Goal: Task Accomplishment & Management: Complete application form

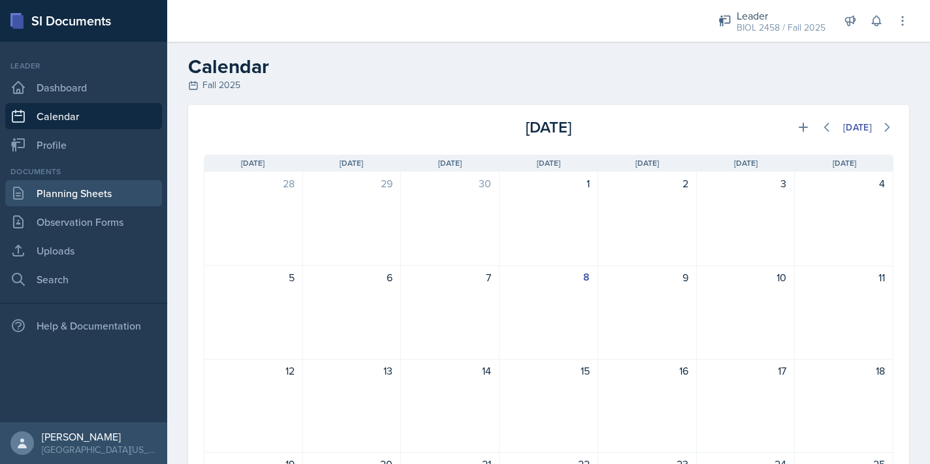
click at [72, 190] on link "Planning Sheets" at bounding box center [83, 193] width 157 height 26
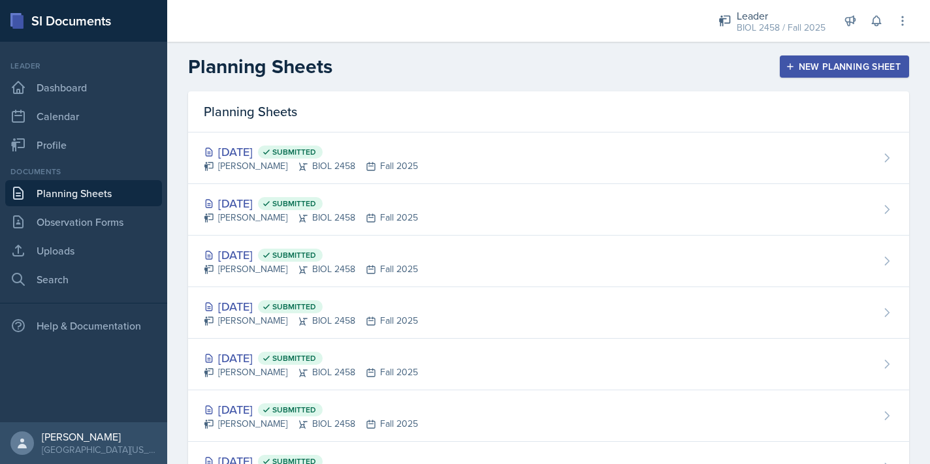
click at [797, 66] on div "New Planning Sheet" at bounding box center [844, 66] width 112 height 10
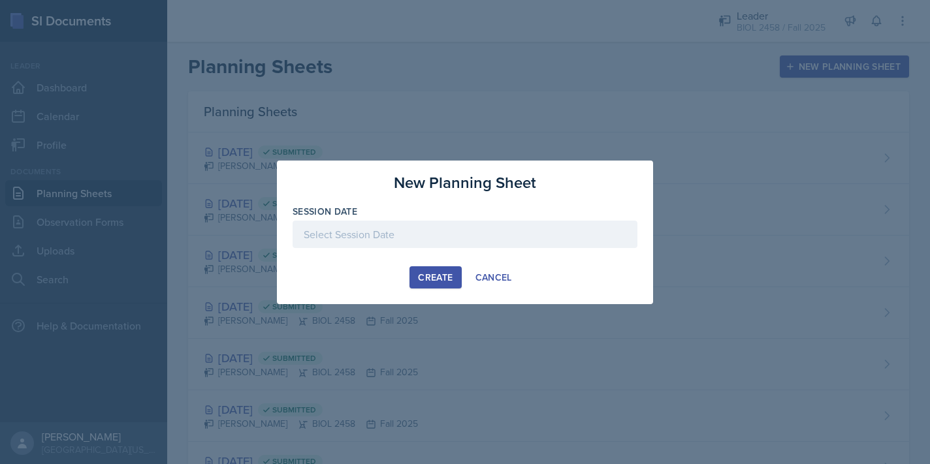
click at [437, 232] on div at bounding box center [465, 234] width 345 height 27
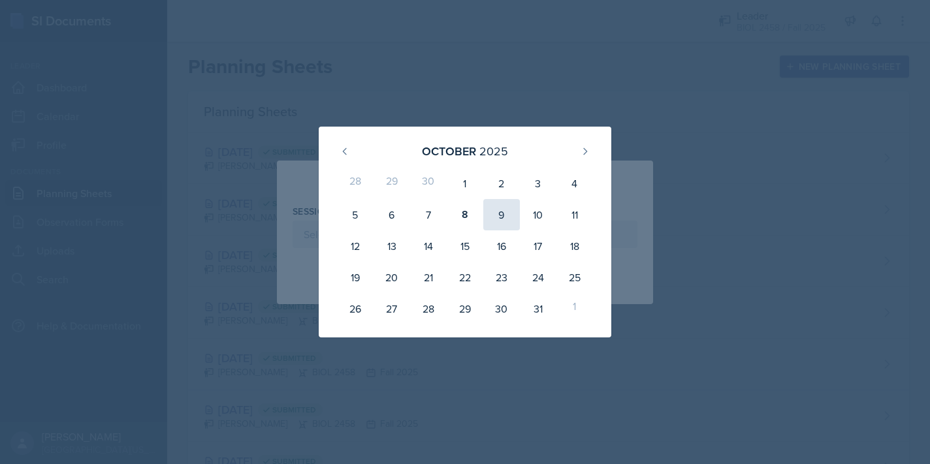
click at [500, 209] on div "9" at bounding box center [501, 214] width 37 height 31
type input "[DATE]"
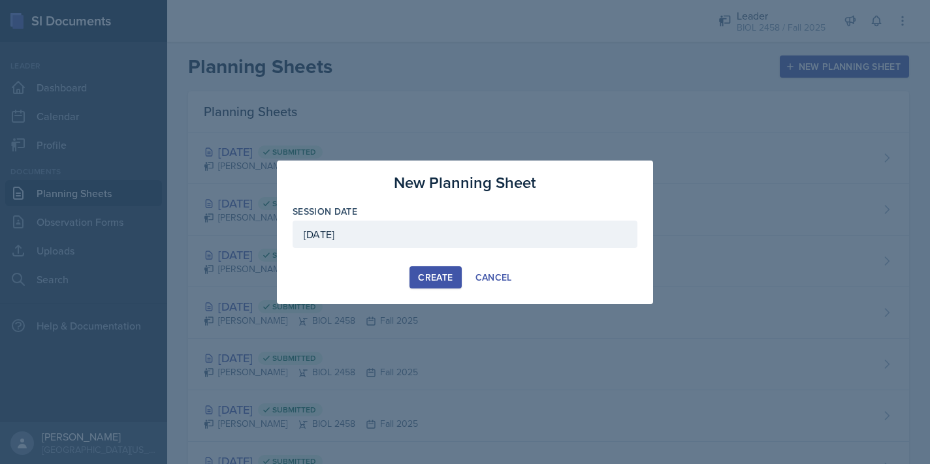
click at [473, 218] on div "Session Date [DATE]" at bounding box center [465, 233] width 345 height 56
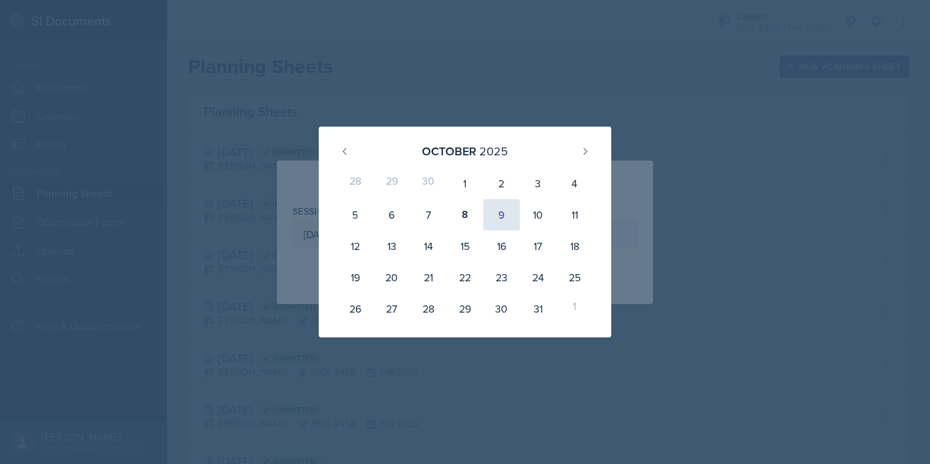
click at [510, 218] on div "9" at bounding box center [501, 214] width 37 height 31
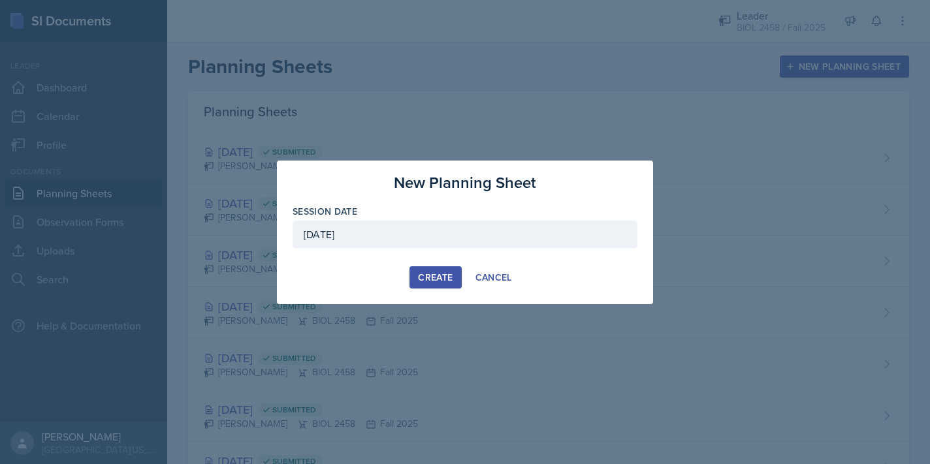
click at [438, 268] on button "Create" at bounding box center [435, 277] width 52 height 22
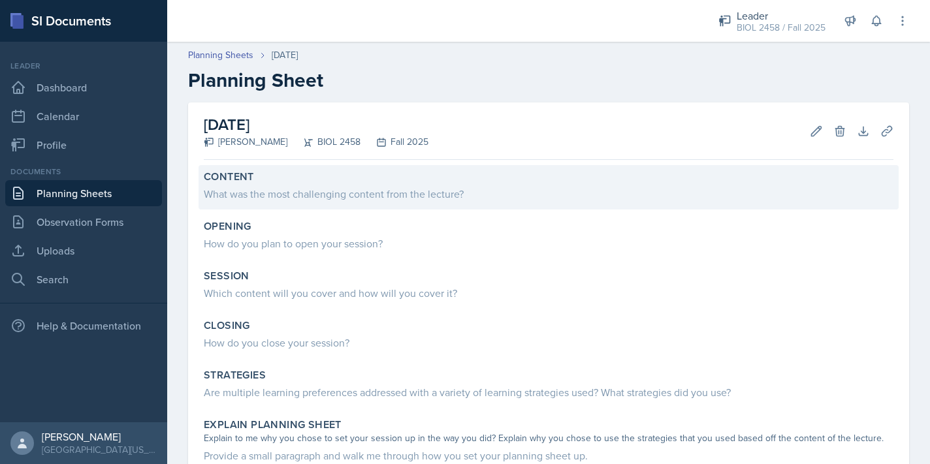
click at [358, 189] on div "What was the most challenging content from the lecture?" at bounding box center [548, 194] width 689 height 16
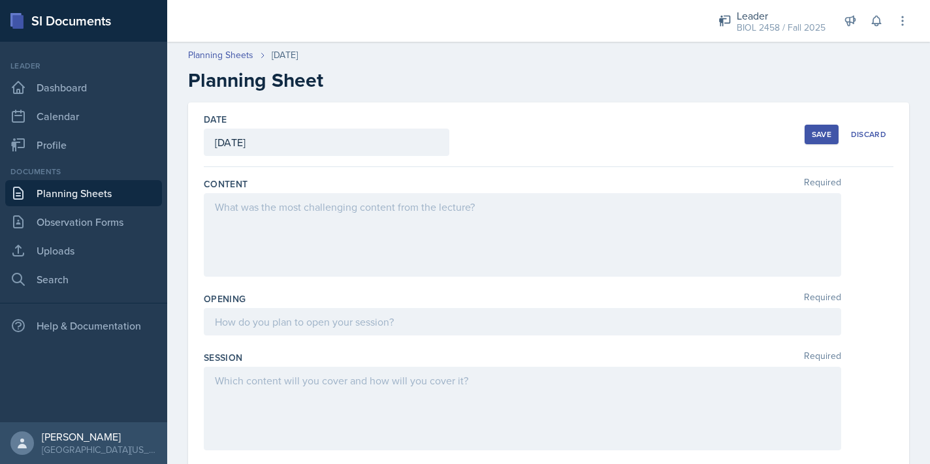
click at [344, 210] on div at bounding box center [522, 235] width 637 height 84
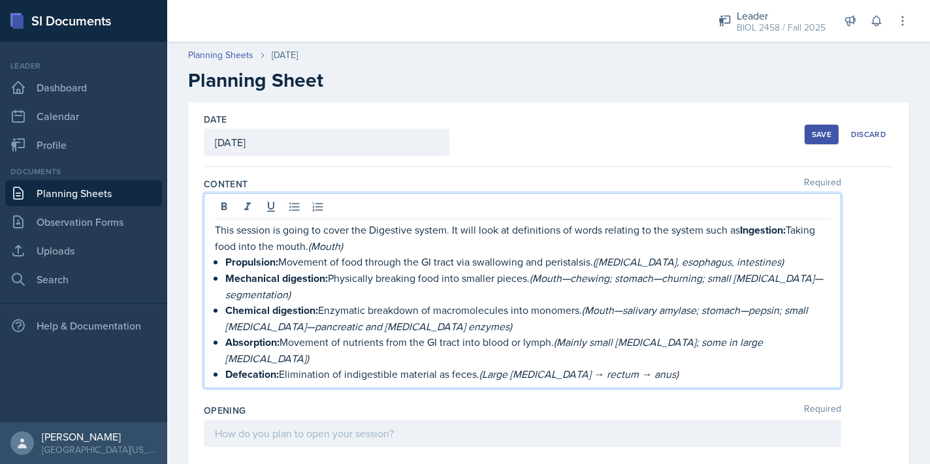
click at [742, 234] on strong "Ingestion:" at bounding box center [763, 230] width 46 height 15
click at [291, 209] on icon at bounding box center [294, 206] width 13 height 13
click at [651, 366] on p "Defecation: Elimination of indigestible material as feces. (Large [MEDICAL_DATA…" at bounding box center [527, 374] width 605 height 16
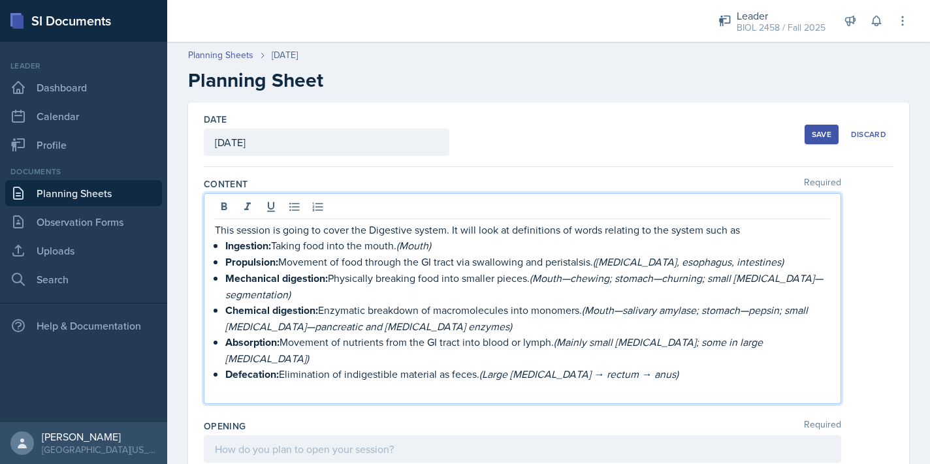
scroll to position [79, 0]
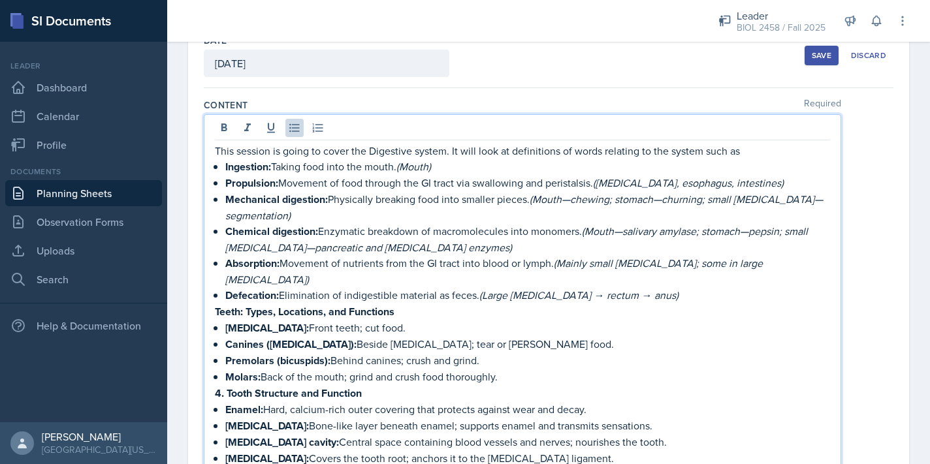
click at [221, 386] on strong "4. Tooth Structure and Function" at bounding box center [288, 393] width 147 height 15
click at [229, 386] on strong ". Tooth Structure and Function" at bounding box center [295, 393] width 140 height 15
click at [215, 304] on strong "Teeth: Types, Locations, and Functions" at bounding box center [305, 311] width 180 height 15
click at [745, 153] on p "This session is going to cover the Digestive system. It will look at definition…" at bounding box center [522, 151] width 615 height 16
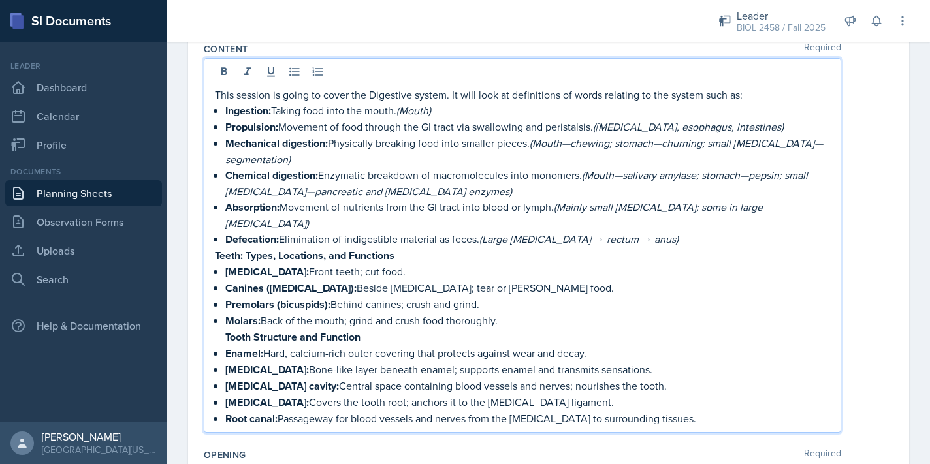
scroll to position [89, 0]
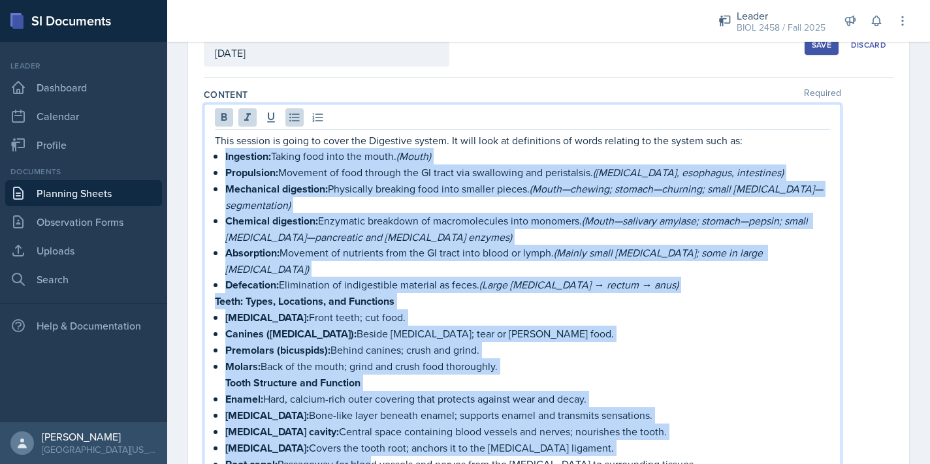
drag, startPoint x: 226, startPoint y: 155, endPoint x: 368, endPoint y: 446, distance: 323.5
click at [368, 446] on div "This session is going to cover the Digestive system. It will look at definition…" at bounding box center [522, 303] width 615 height 340
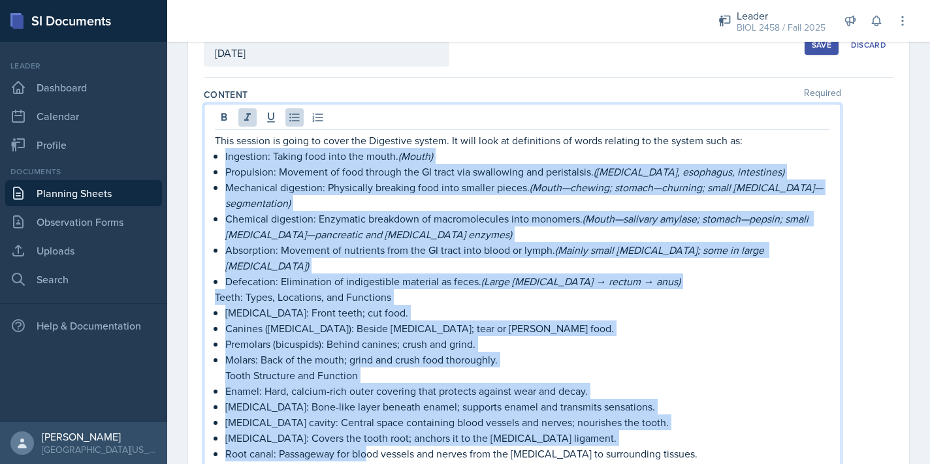
click at [672, 430] on p "[MEDICAL_DATA]: Covers the tooth root; anchors it to the [MEDICAL_DATA] ligamen…" at bounding box center [527, 438] width 605 height 16
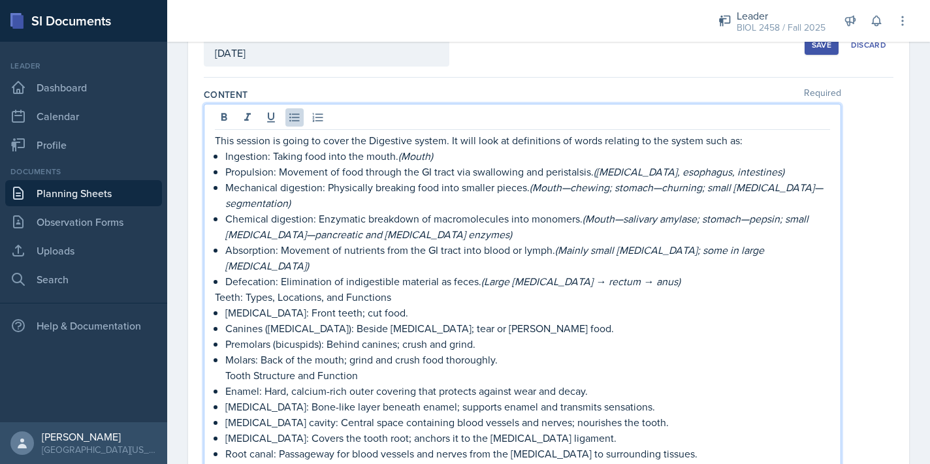
click at [672, 446] on p "Root canal: Passageway for blood vessels and nerves from the [MEDICAL_DATA] to …" at bounding box center [527, 454] width 605 height 16
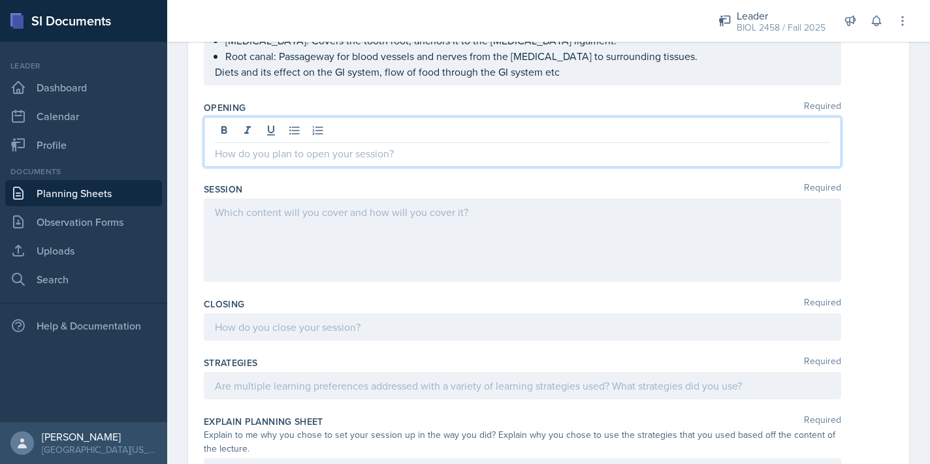
click at [413, 146] on p at bounding box center [522, 154] width 615 height 16
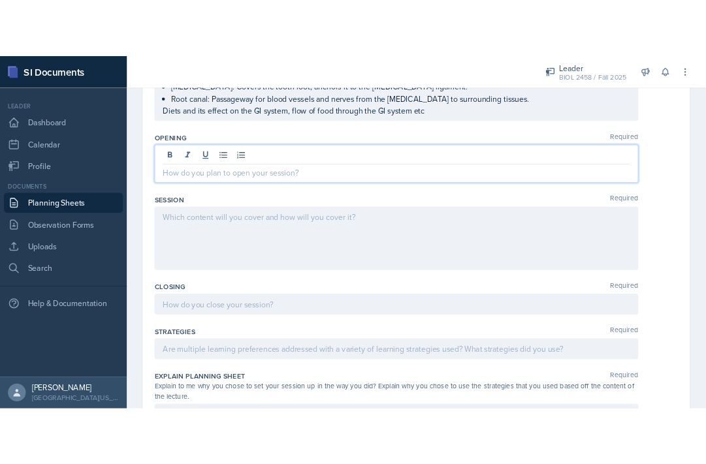
scroll to position [464, 0]
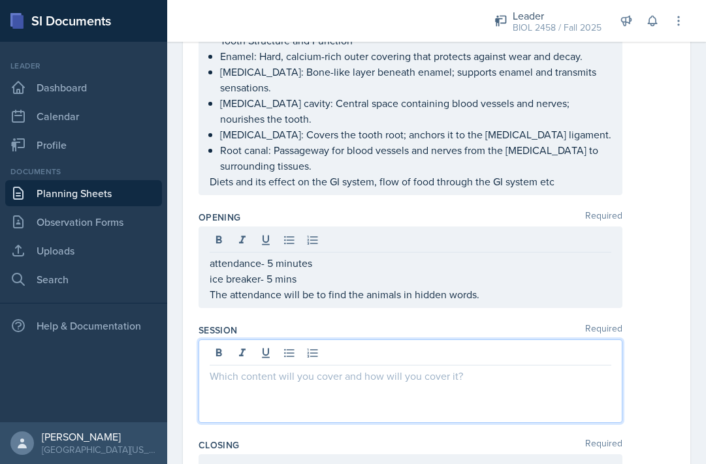
click at [434, 340] on div at bounding box center [410, 382] width 424 height 84
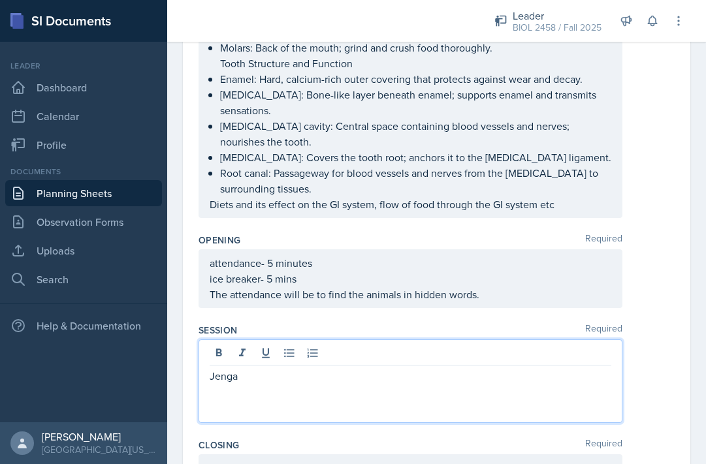
click at [210, 368] on p "Jenga" at bounding box center [411, 376] width 402 height 16
drag, startPoint x: 394, startPoint y: 344, endPoint x: 420, endPoint y: 346, distance: 26.2
click at [420, 368] on p "The main activity for this session will be [PERSON_NAME]" at bounding box center [411, 376] width 402 height 16
click at [423, 368] on p "The main activity for this session will be [PERSON_NAME]" at bounding box center [411, 376] width 402 height 16
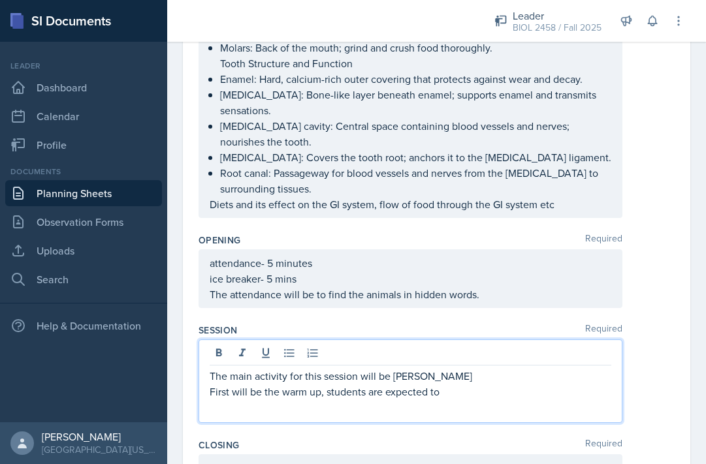
drag, startPoint x: 209, startPoint y: 361, endPoint x: 441, endPoint y: 362, distance: 232.4
click at [441, 384] on p "First will be the warm up, students are expected to" at bounding box center [411, 392] width 402 height 16
copy p "First will be the warm up, students are expected to"
click at [210, 368] on p "The main activity for this session will be [PERSON_NAME]" at bounding box center [411, 376] width 402 height 16
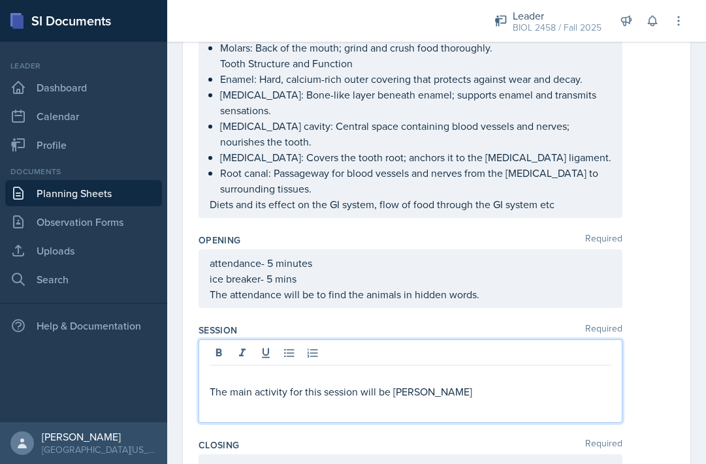
click at [210, 368] on p at bounding box center [411, 376] width 402 height 16
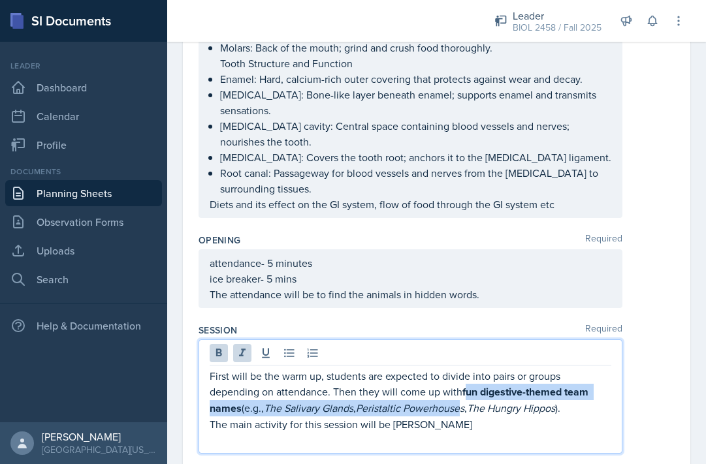
drag, startPoint x: 465, startPoint y: 360, endPoint x: 465, endPoint y: 380, distance: 19.6
click at [465, 380] on p "First will be the warm up, students are expected to divide into pairs or groups…" at bounding box center [411, 392] width 402 height 48
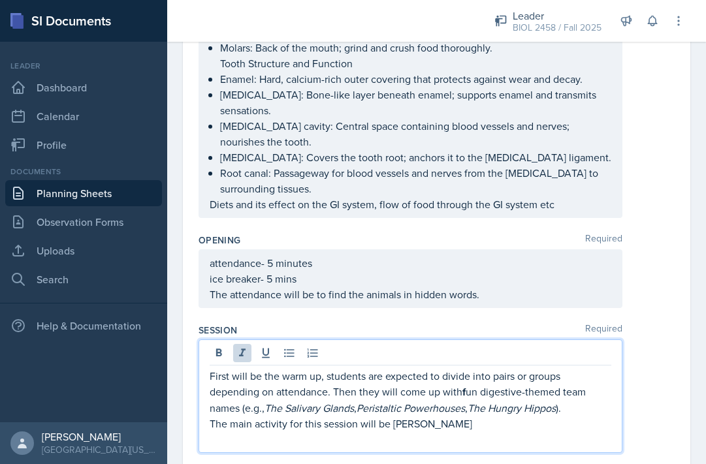
click at [582, 379] on p "First will be the warm up, students are expected to divide into pairs or groups…" at bounding box center [411, 392] width 402 height 48
click at [556, 401] on em "The Hungry Hippos" at bounding box center [511, 408] width 88 height 14
click at [469, 368] on p "First will be the warm up, students are expected to divide into pairs or groups…" at bounding box center [411, 392] width 402 height 48
click at [595, 381] on p "First will be the warm up, students are expected to divide into pairs or groups…" at bounding box center [411, 391] width 402 height 47
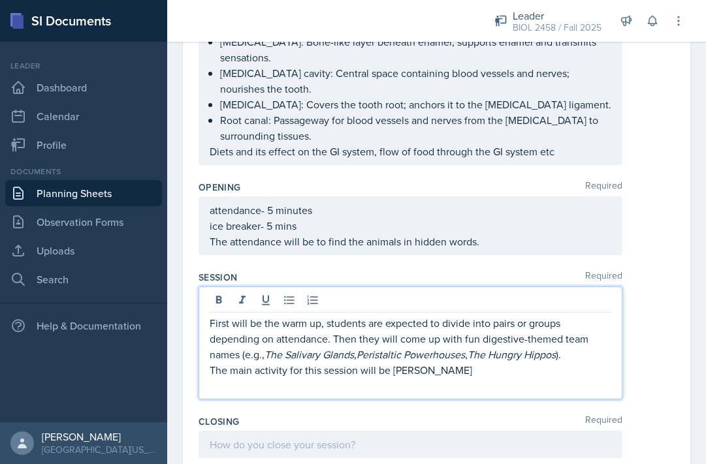
scroll to position [498, 0]
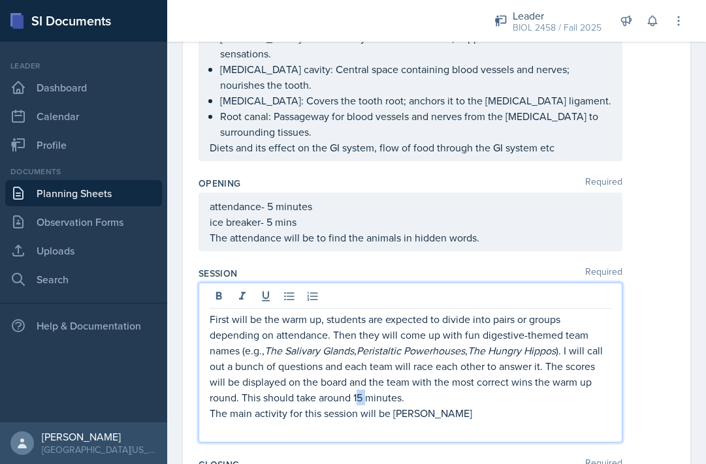
drag, startPoint x: 370, startPoint y: 365, endPoint x: 383, endPoint y: 366, distance: 12.4
click at [383, 366] on p "First will be the warm up, students are expected to divide into pairs or groups…" at bounding box center [411, 358] width 402 height 94
click at [367, 365] on p "First will be the warm up, students are expected to divide into pairs or groups…" at bounding box center [411, 358] width 402 height 94
drag, startPoint x: 367, startPoint y: 365, endPoint x: 435, endPoint y: 365, distance: 68.6
click at [435, 365] on p "First will be the warm up, students are expected to divide into pairs or groups…" at bounding box center [411, 358] width 402 height 94
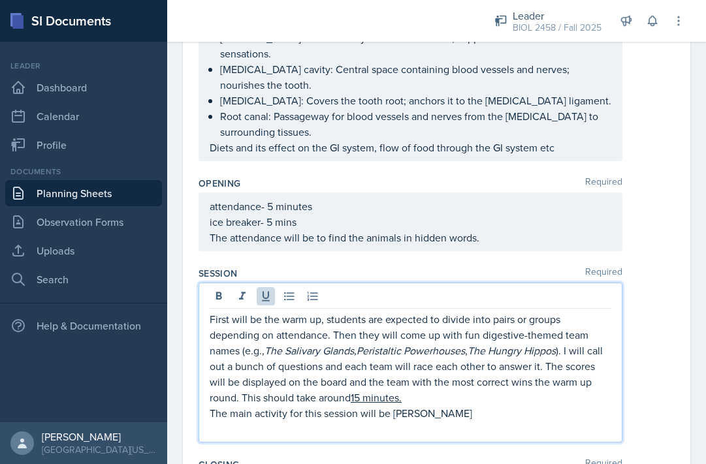
click at [445, 405] on p "The main activity for this session will be [PERSON_NAME]" at bounding box center [411, 413] width 402 height 16
click at [440, 369] on p "First will be the warm up, students are expected to divide into pairs or groups…" at bounding box center [411, 358] width 402 height 94
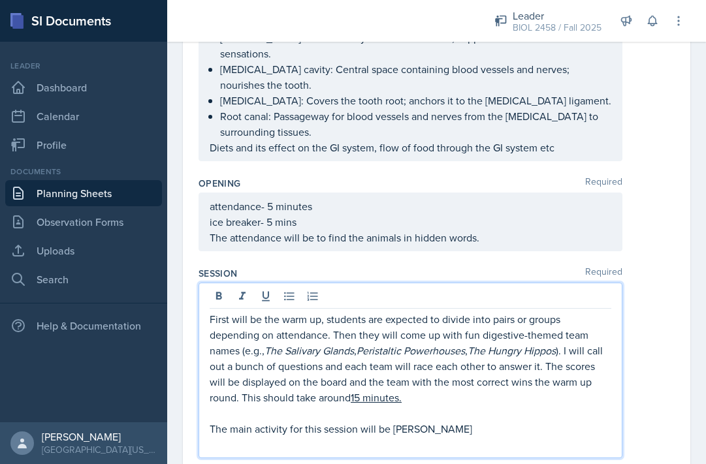
click at [434, 437] on p at bounding box center [411, 445] width 402 height 16
click at [255, 369] on p "First will be the warm up, students are expected to divide into pairs or groups…" at bounding box center [411, 358] width 402 height 94
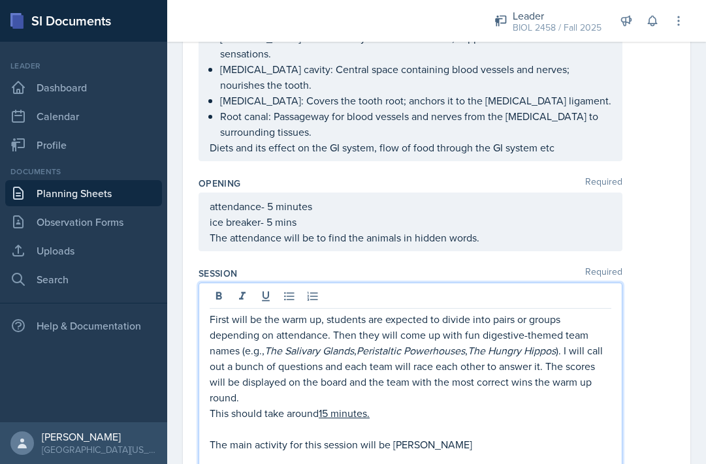
click at [284, 360] on p "First will be the warm up, students are expected to divide into pairs or groups…" at bounding box center [411, 358] width 402 height 94
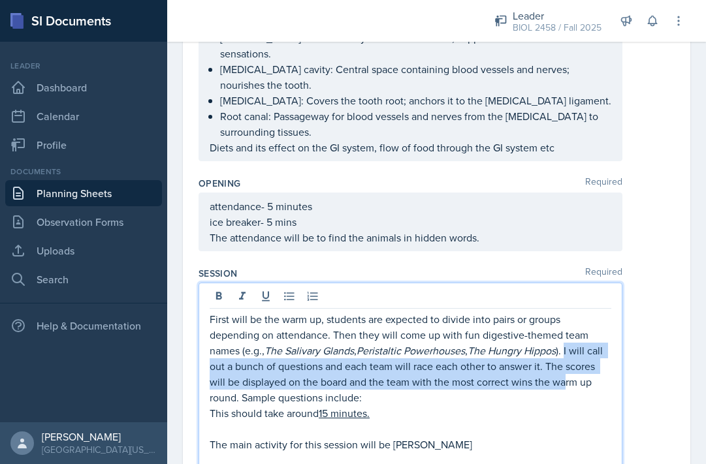
drag, startPoint x: 576, startPoint y: 323, endPoint x: 595, endPoint y: 348, distance: 31.6
click at [595, 349] on p "First will be the warm up, students are expected to divide into pairs or groups…" at bounding box center [411, 358] width 402 height 94
click at [595, 341] on p "First will be the warm up, students are expected to divide into pairs or groups…" at bounding box center [411, 358] width 402 height 94
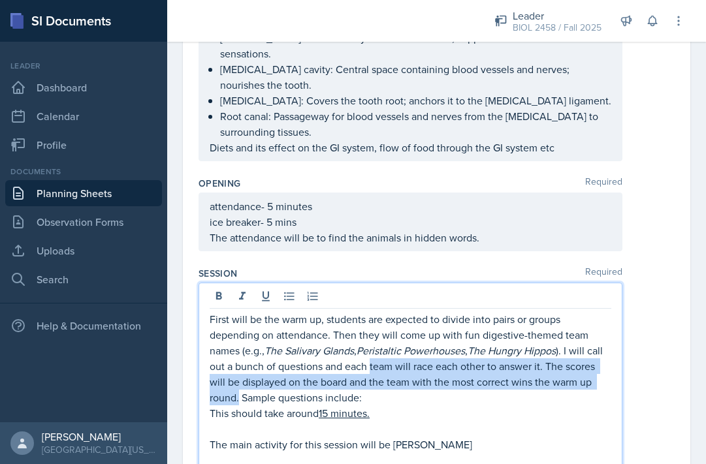
drag, startPoint x: 387, startPoint y: 334, endPoint x: 253, endPoint y: 362, distance: 137.4
click at [253, 362] on p "First will be the warm up, students are expected to divide into pairs or groups…" at bounding box center [411, 358] width 402 height 94
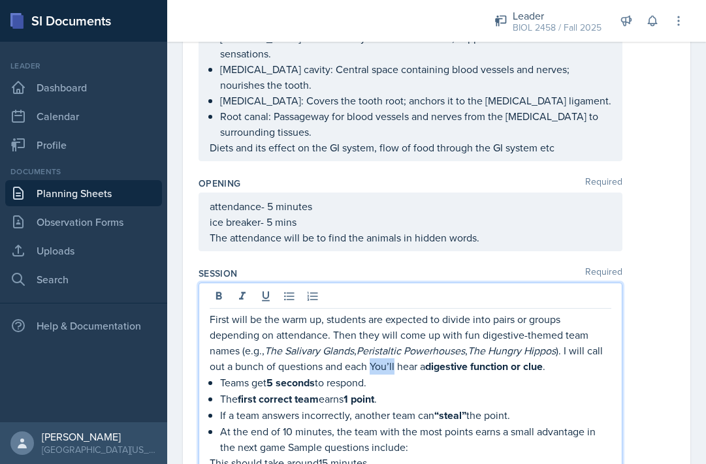
drag, startPoint x: 412, startPoint y: 334, endPoint x: 389, endPoint y: 334, distance: 22.9
click at [389, 334] on p "First will be the warm up, students are expected to divide into pairs or groups…" at bounding box center [411, 342] width 402 height 63
click at [218, 347] on div "First will be the warm up, students are expected to divide into pairs or groups…" at bounding box center [411, 414] width 402 height 206
click at [220, 391] on p "The first correct team earns 1 point ." at bounding box center [415, 399] width 391 height 16
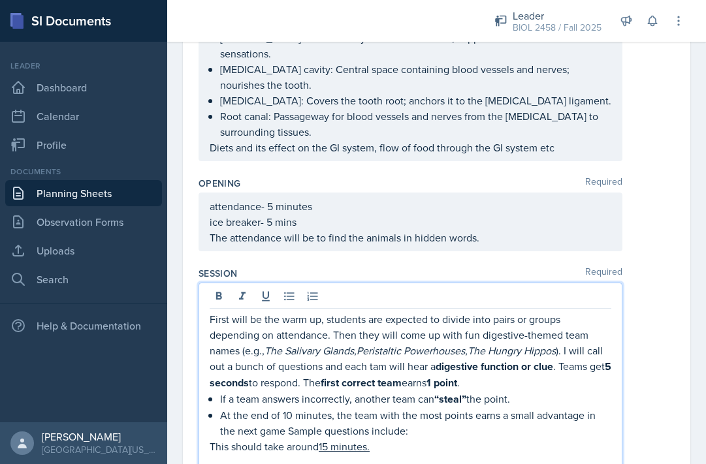
click at [214, 366] on div "First will be the warm up, students are expected to divide into pairs or groups…" at bounding box center [411, 406] width 402 height 190
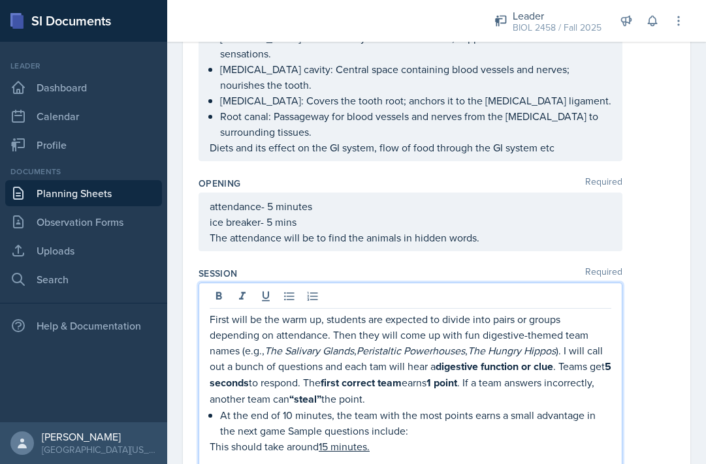
click at [222, 407] on p "At the end of 10 minutes, the team with the most points earns a small advantage…" at bounding box center [415, 422] width 391 height 31
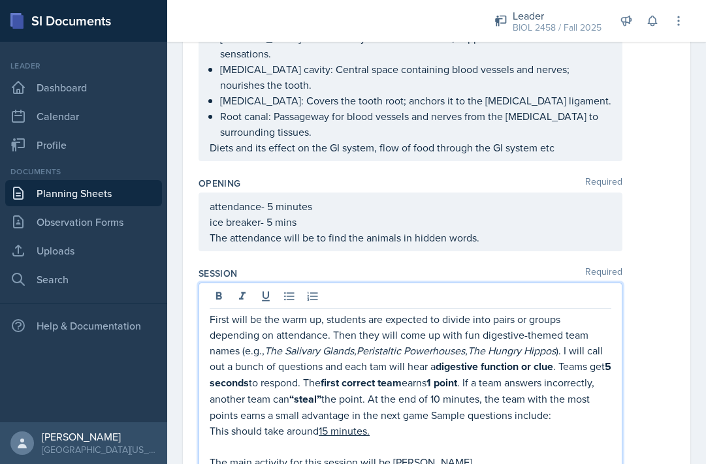
click at [473, 385] on p "First will be the warm up, students are expected to divide into pairs or groups…" at bounding box center [411, 367] width 402 height 112
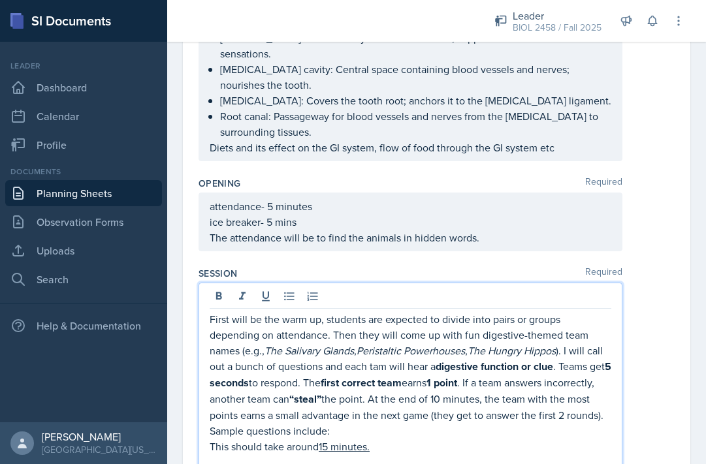
click at [449, 402] on p "First will be the warm up, students are expected to divide into pairs or groups…" at bounding box center [411, 374] width 402 height 127
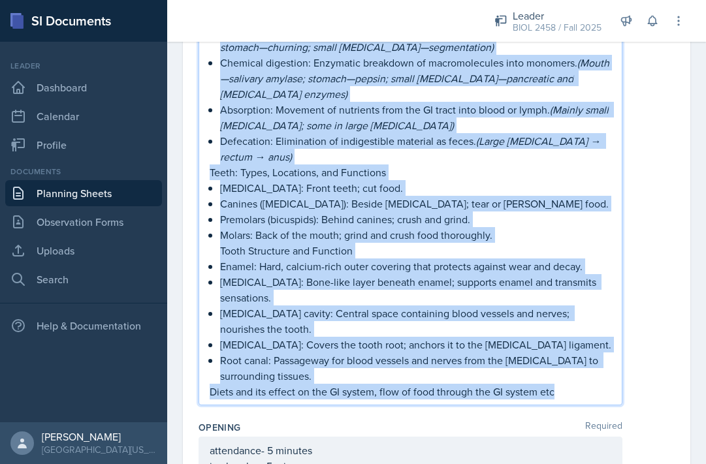
scroll to position [301, 0]
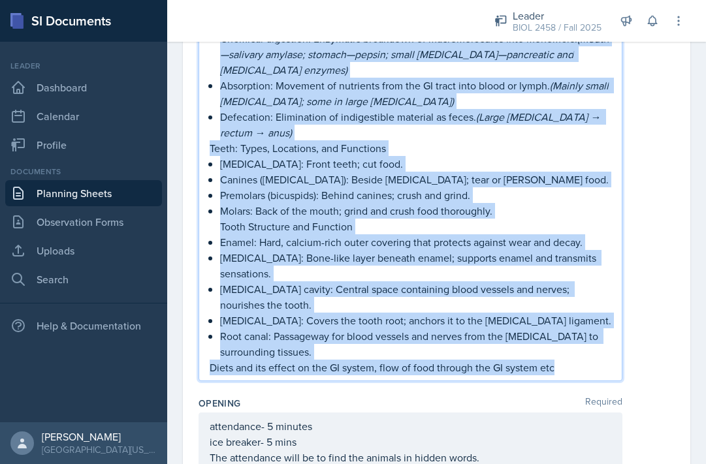
drag, startPoint x: 220, startPoint y: 115, endPoint x: 560, endPoint y: 360, distance: 419.0
copy div "Loremipsu: Dolors amet cons adi elits. (Doeiu) Temporinci: Utlabore et dolo mag…"
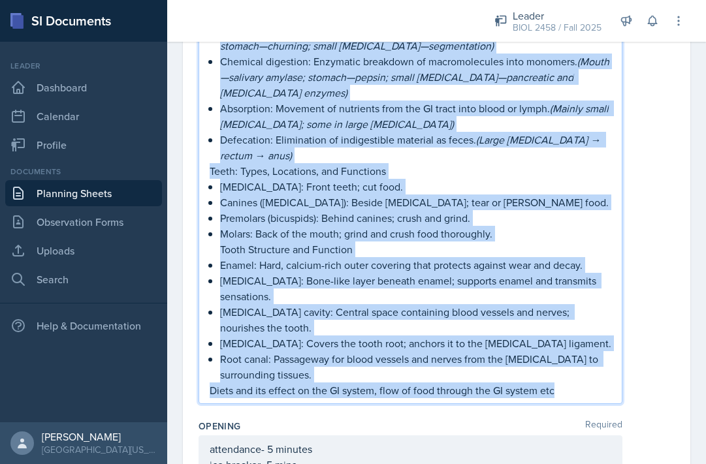
scroll to position [301, 0]
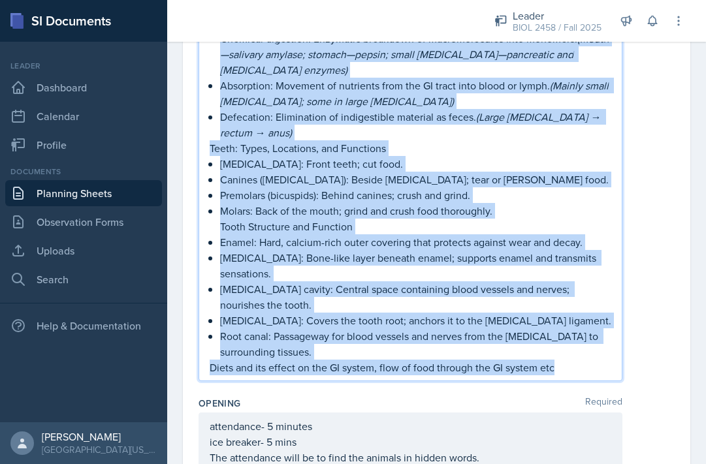
click at [462, 180] on p "Canines ([MEDICAL_DATA]): Beside [MEDICAL_DATA]; tear or [PERSON_NAME] food." at bounding box center [415, 180] width 391 height 16
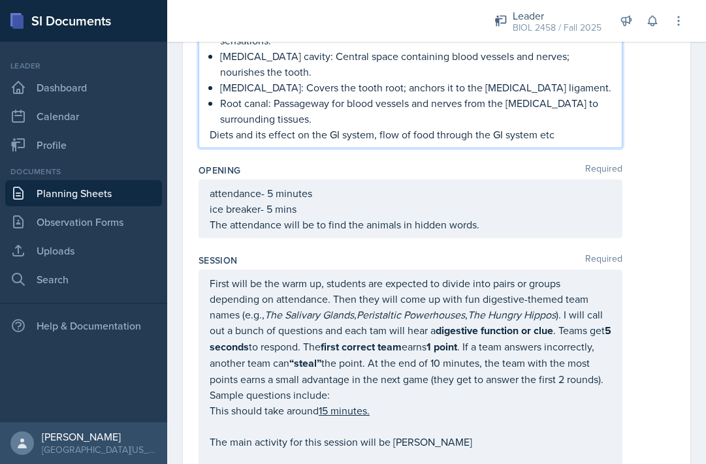
scroll to position [742, 0]
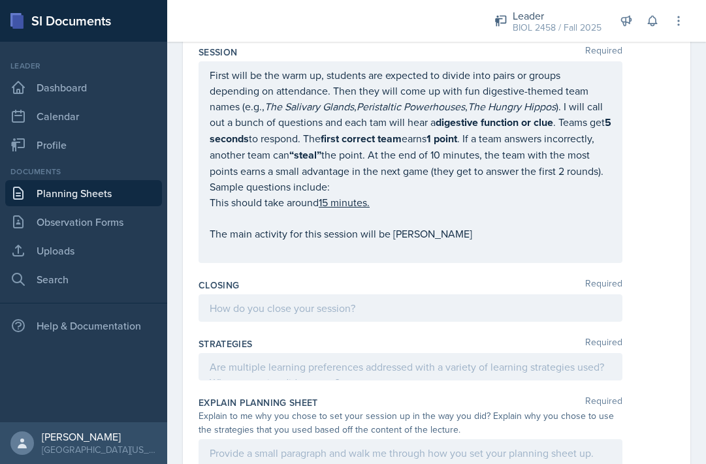
click at [390, 154] on p "First will be the warm up, students are expected to divide into pairs or groups…" at bounding box center [411, 130] width 402 height 127
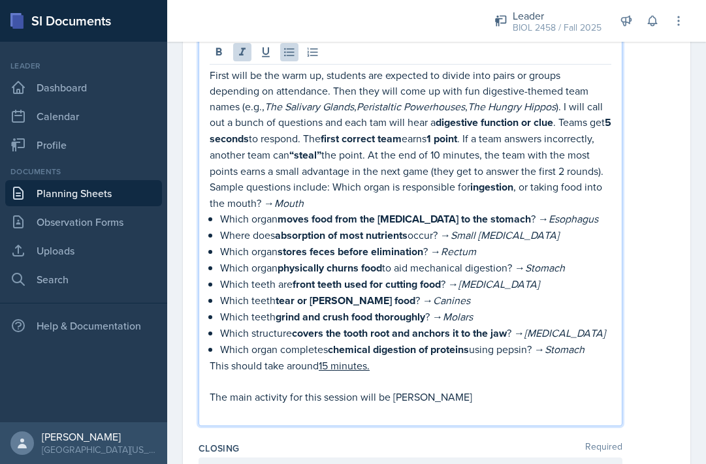
click at [372, 155] on p "First will be the warm up, students are expected to divide into pairs or groups…" at bounding box center [411, 139] width 402 height 144
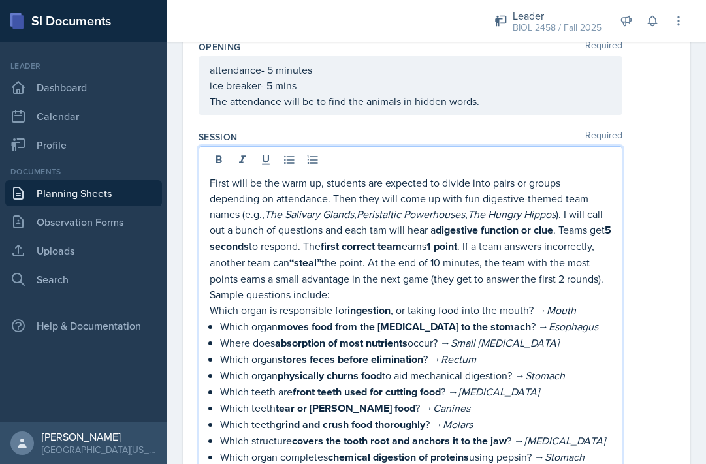
scroll to position [549, 0]
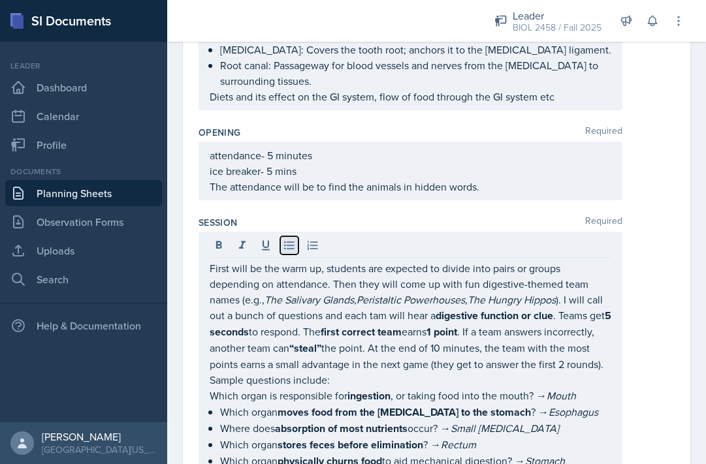
click at [285, 239] on icon at bounding box center [289, 245] width 13 height 13
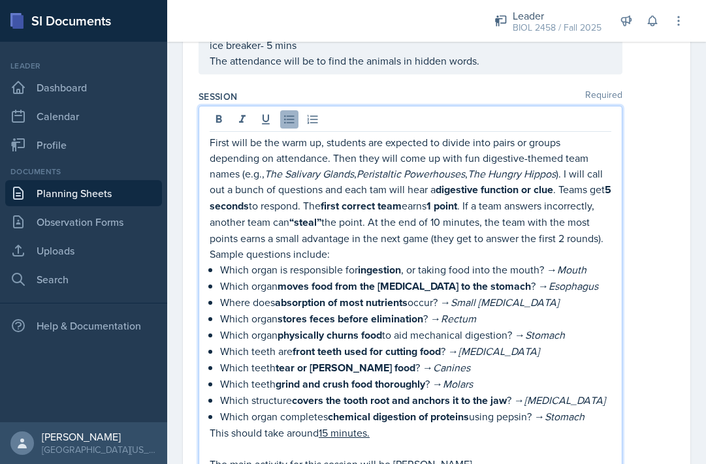
scroll to position [689, 0]
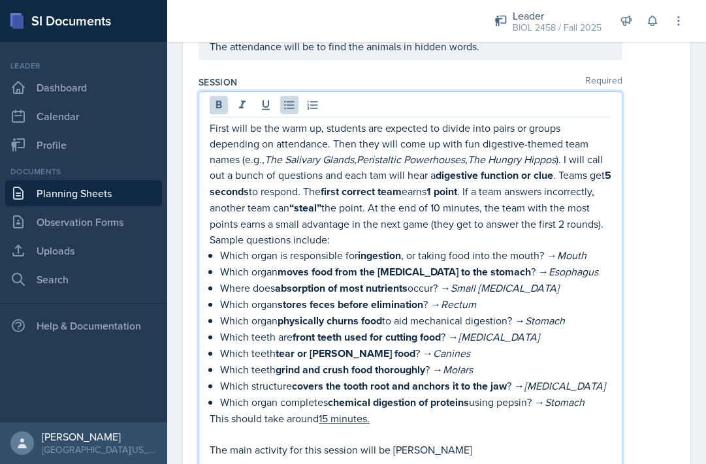
click at [310, 313] on strong "physically churns food" at bounding box center [329, 320] width 104 height 15
click at [220, 329] on p "Which teeth are front teeth used for cutting food ? → [MEDICAL_DATA]" at bounding box center [415, 337] width 391 height 16
click at [601, 394] on p "Which organ completes chemical digestion of proteins using pepsin? → [GEOGRAPHI…" at bounding box center [415, 402] width 391 height 16
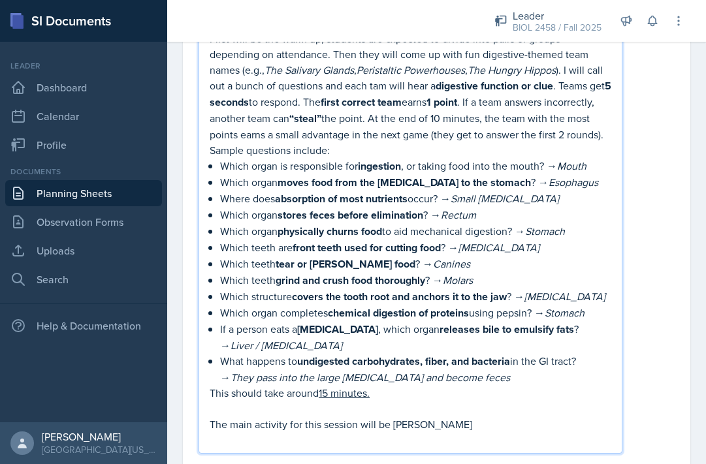
scroll to position [780, 0]
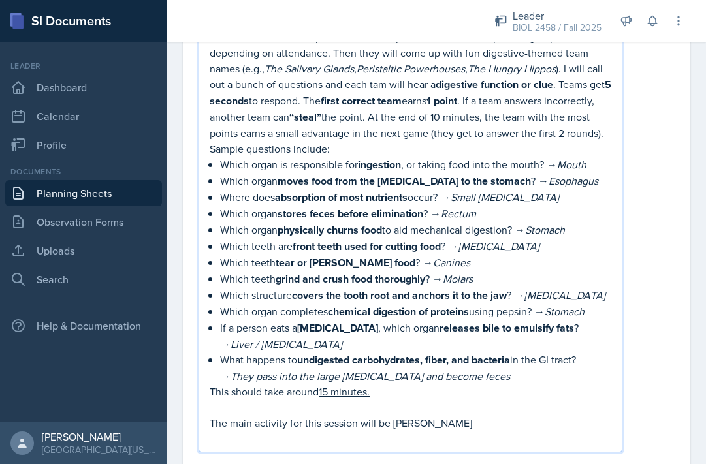
click at [432, 431] on p at bounding box center [411, 439] width 402 height 16
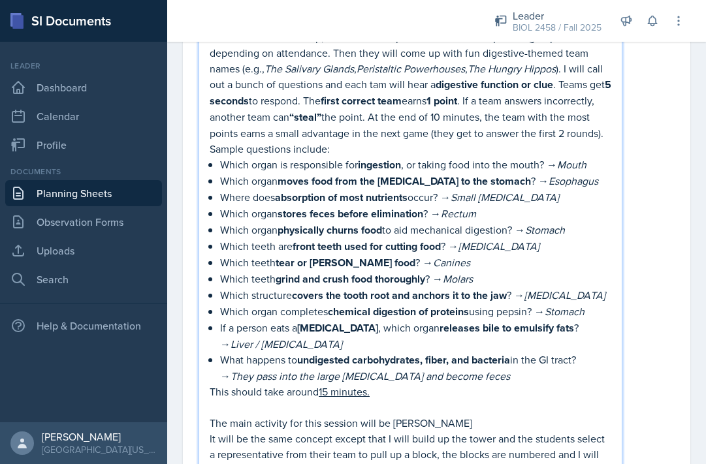
scroll to position [791, 0]
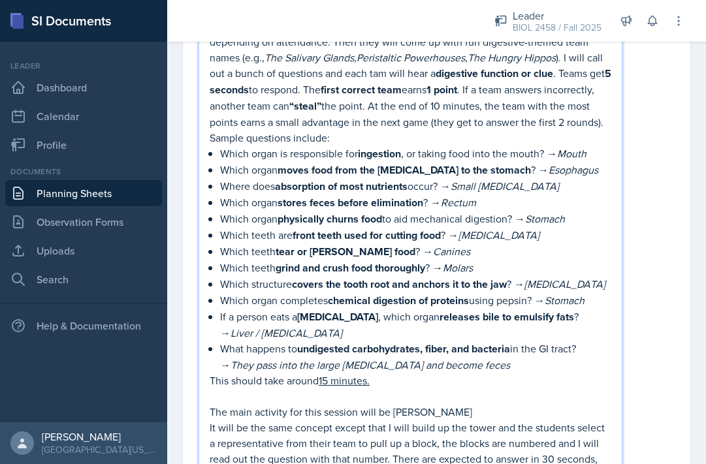
click at [489, 434] on p "It will be the same concept except that I will build up the tower and the stude…" at bounding box center [411, 451] width 402 height 63
click at [492, 439] on p "It will be the same concept except that I will build up the tower and the stude…" at bounding box center [411, 451] width 402 height 63
drag, startPoint x: 571, startPoint y: 439, endPoint x: 595, endPoint y: 435, distance: 25.0
click at [595, 435] on p "It will be the same concept except that I will build up the tower and the stude…" at bounding box center [411, 451] width 402 height 63
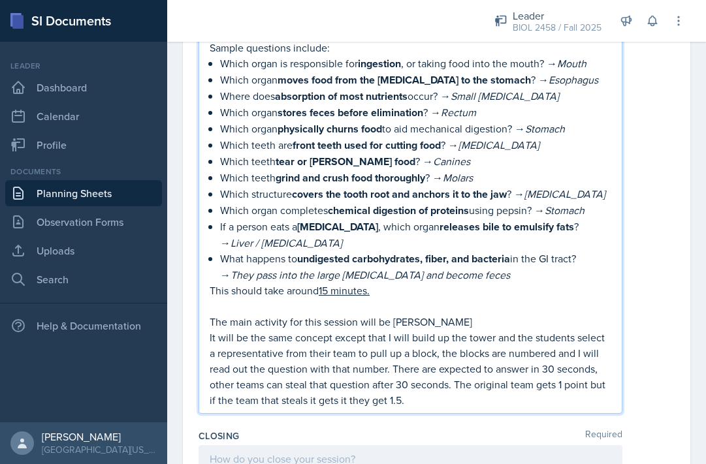
scroll to position [883, 0]
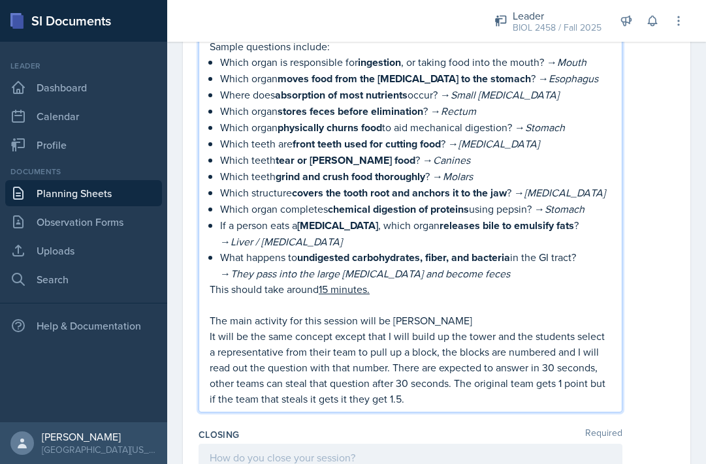
click at [401, 350] on p "It will be the same concept except that I will build up the tower and the stude…" at bounding box center [411, 367] width 402 height 78
click at [432, 366] on p "It will be the same concept except that I will build up the tower and the stude…" at bounding box center [411, 367] width 402 height 78
click at [548, 333] on p "It will be the same concept except that I will build up the tower and the stude…" at bounding box center [411, 367] width 402 height 78
click at [484, 375] on div "First will be the warm up, students are expected to divide into pairs or groups…" at bounding box center [410, 155] width 424 height 514
click at [486, 367] on p "It will be the same concept except that I will build up the tower and the stude…" at bounding box center [411, 367] width 402 height 78
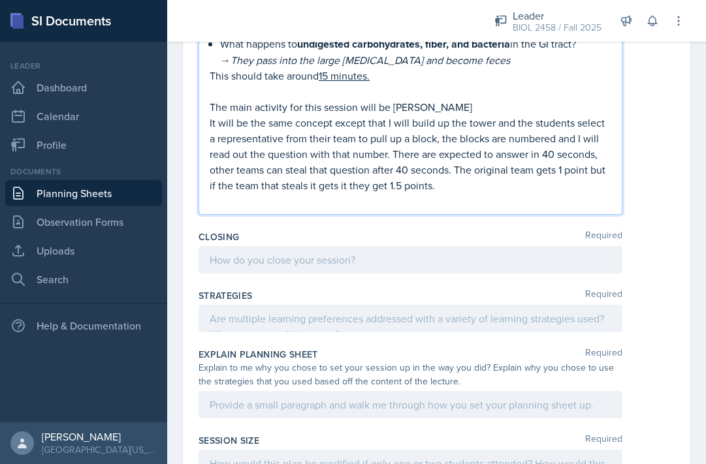
scroll to position [1091, 0]
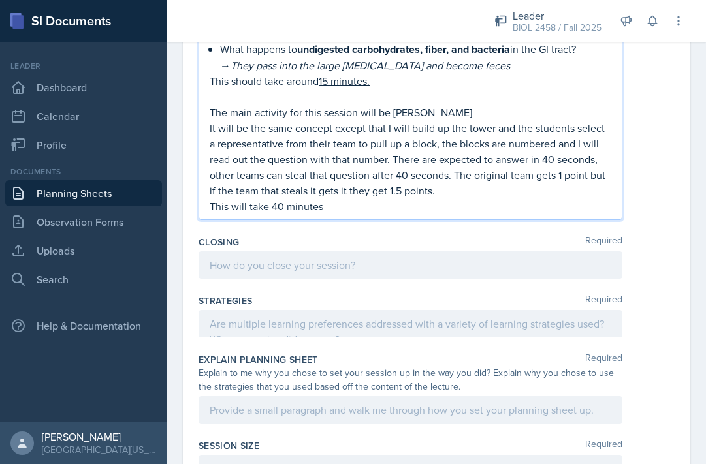
click at [283, 198] on p "This will take 40 minutes" at bounding box center [411, 206] width 402 height 16
click at [371, 198] on p "This will take 40-45 minutes" at bounding box center [411, 206] width 402 height 16
click at [347, 251] on div at bounding box center [410, 264] width 424 height 27
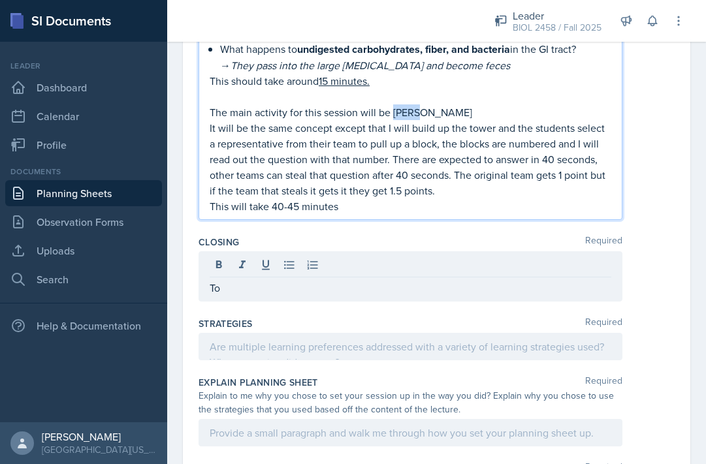
drag, startPoint x: 392, startPoint y: 78, endPoint x: 421, endPoint y: 78, distance: 28.7
click at [421, 104] on p "The main activity for this session will be [PERSON_NAME]" at bounding box center [411, 112] width 402 height 16
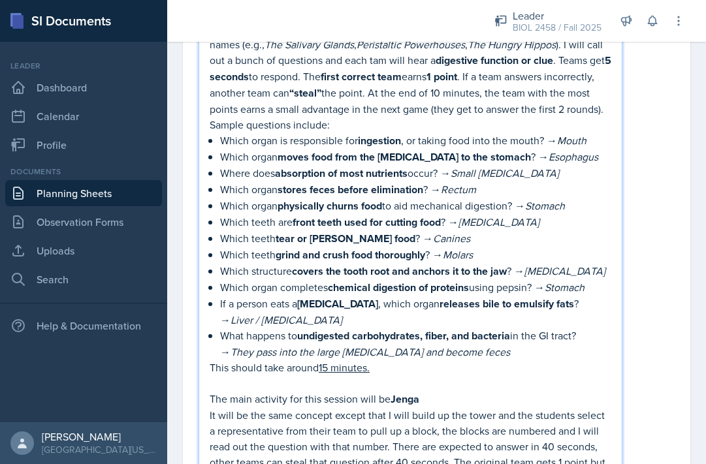
scroll to position [801, 0]
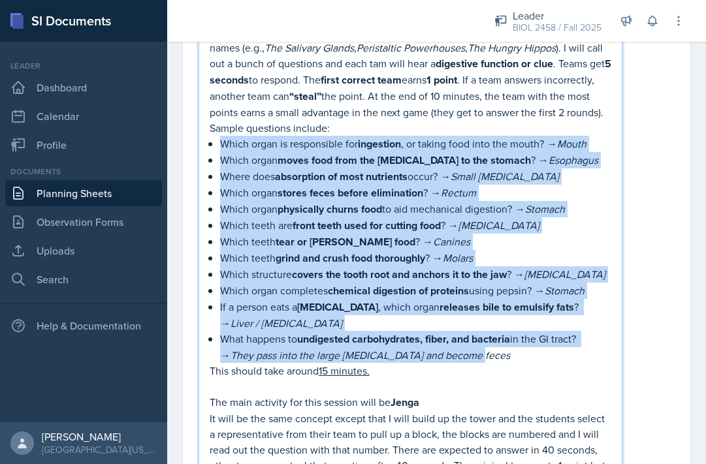
drag, startPoint x: 221, startPoint y: 108, endPoint x: 475, endPoint y: 313, distance: 326.0
click at [475, 313] on div "First will be the warm up, students are expected to divide into pairs or groups…" at bounding box center [411, 256] width 402 height 496
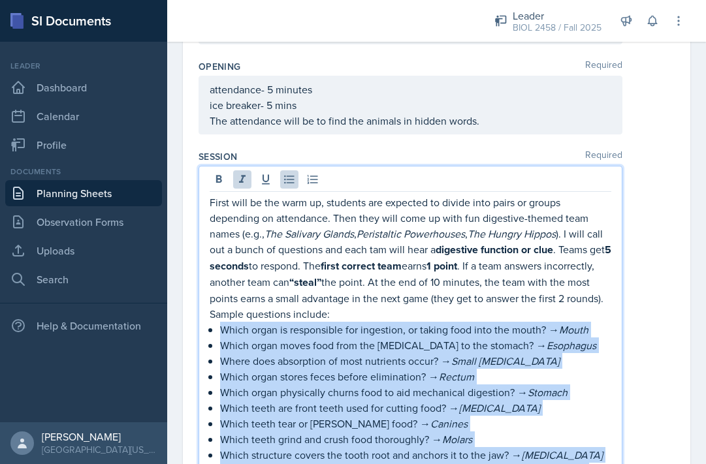
scroll to position [591, 0]
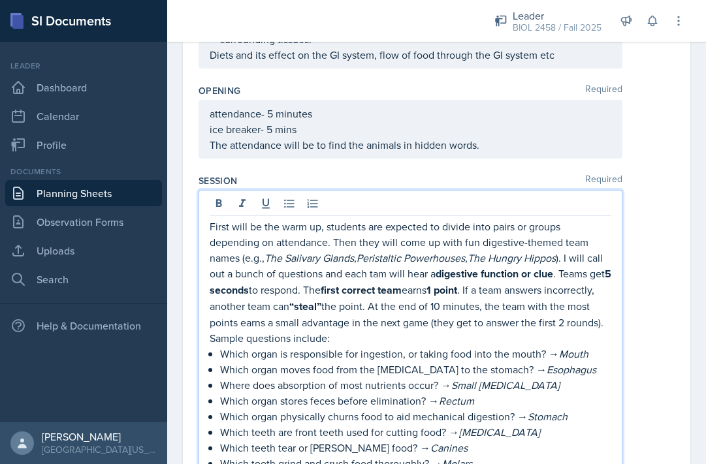
click at [341, 264] on p "First will be the warm up, students are expected to divide into pairs or groups…" at bounding box center [411, 282] width 402 height 127
drag, startPoint x: 456, startPoint y: 242, endPoint x: 456, endPoint y: 307, distance: 65.3
click at [456, 307] on p "First will be the warm up, students are expected to divide into pairs or groups…" at bounding box center [411, 282] width 402 height 127
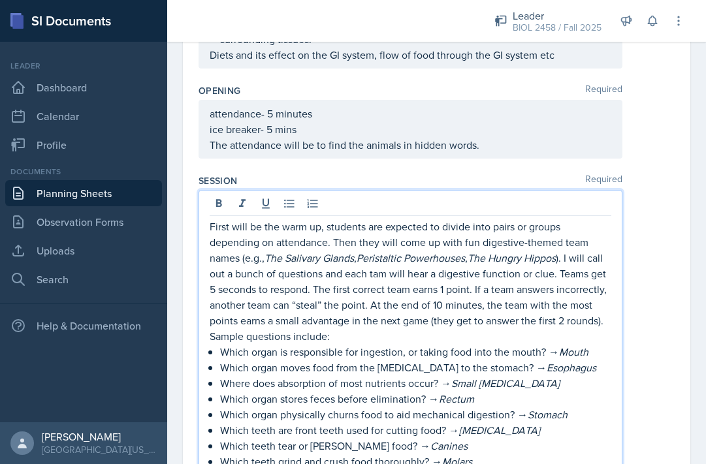
click at [520, 311] on p "First will be the warm up, students are expected to divide into pairs or groups…" at bounding box center [411, 281] width 402 height 125
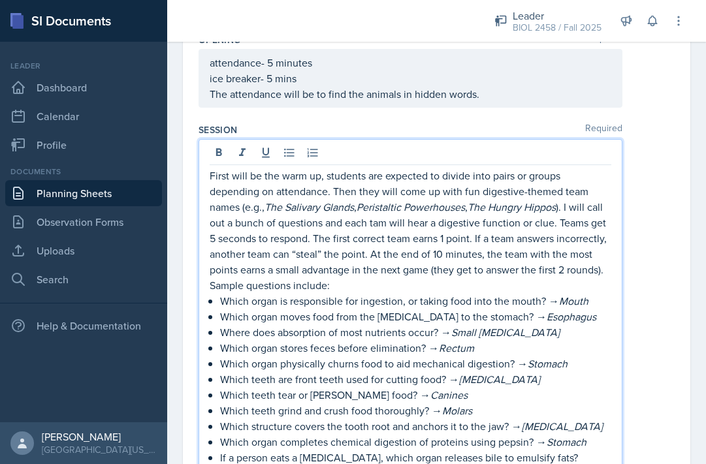
scroll to position [642, 0]
drag, startPoint x: 281, startPoint y: 144, endPoint x: 318, endPoint y: 144, distance: 36.6
click at [318, 167] on p "First will be the warm up, students are expected to divide into pairs or groups…" at bounding box center [411, 229] width 402 height 125
click at [323, 167] on p "First will be the warm up , students are expected to divide into pairs or group…" at bounding box center [411, 230] width 402 height 126
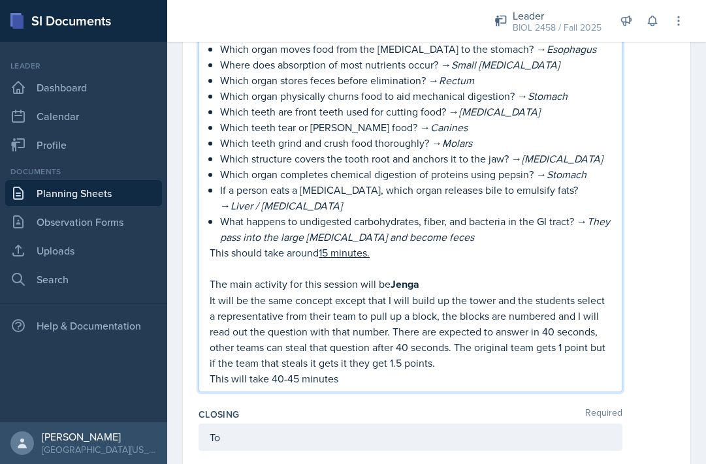
scroll to position [913, 0]
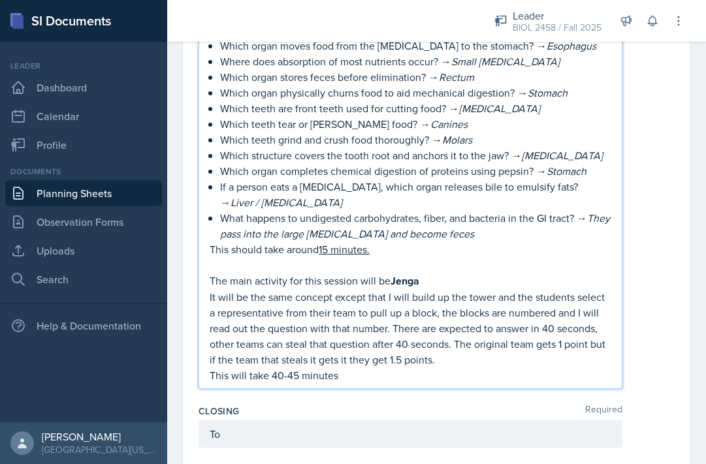
click at [462, 324] on p "It will be the same concept except that I will build up the tower and the stude…" at bounding box center [411, 328] width 402 height 78
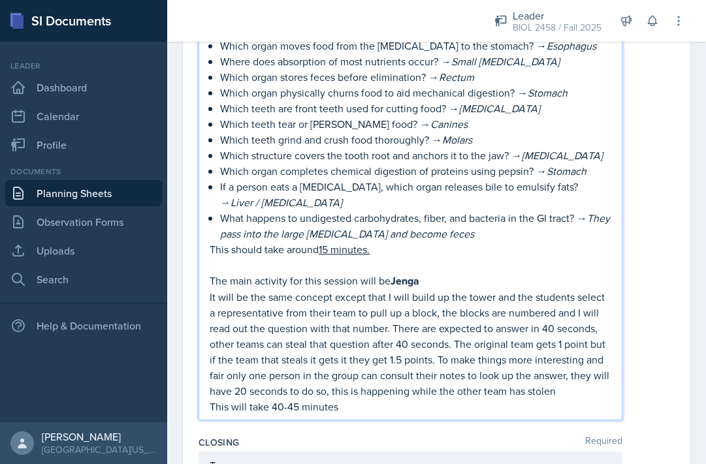
click at [457, 362] on p "It will be the same concept except that I will build up the tower and the stude…" at bounding box center [411, 344] width 402 height 110
click at [557, 358] on p "It will be the same concept except that I will build up the tower and the stude…" at bounding box center [411, 344] width 402 height 110
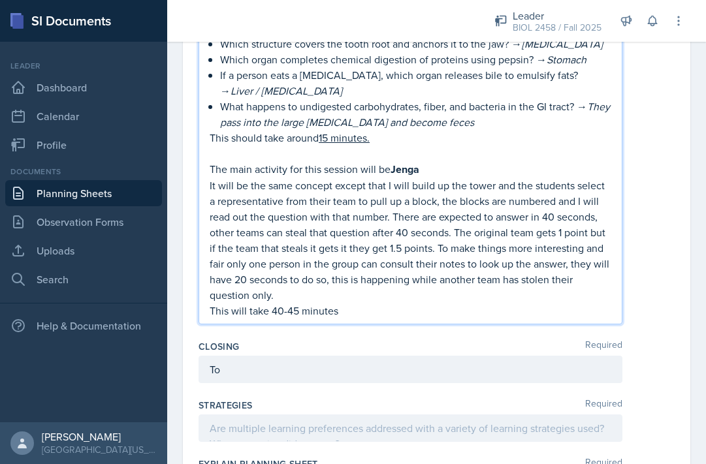
click at [347, 362] on p "To" at bounding box center [411, 370] width 402 height 16
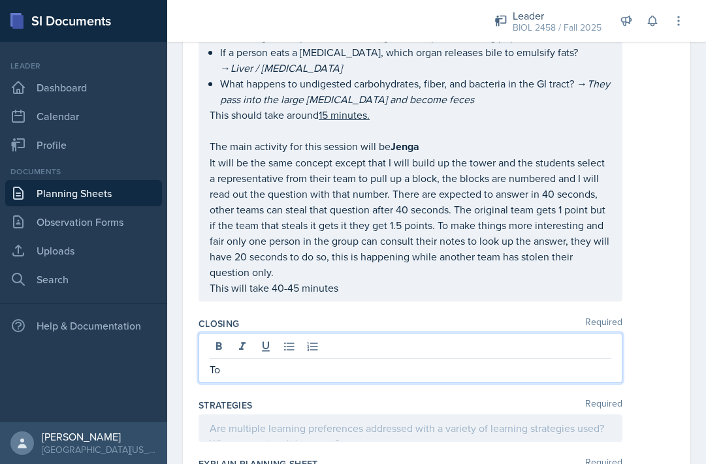
scroll to position [1025, 0]
drag, startPoint x: 312, startPoint y: 338, endPoint x: 395, endPoint y: 343, distance: 83.1
click at [395, 362] on p "To close they will do a reflective wrap up" at bounding box center [411, 370] width 402 height 16
click at [413, 362] on p "To close they will do a reflective wrap up" at bounding box center [411, 370] width 402 height 16
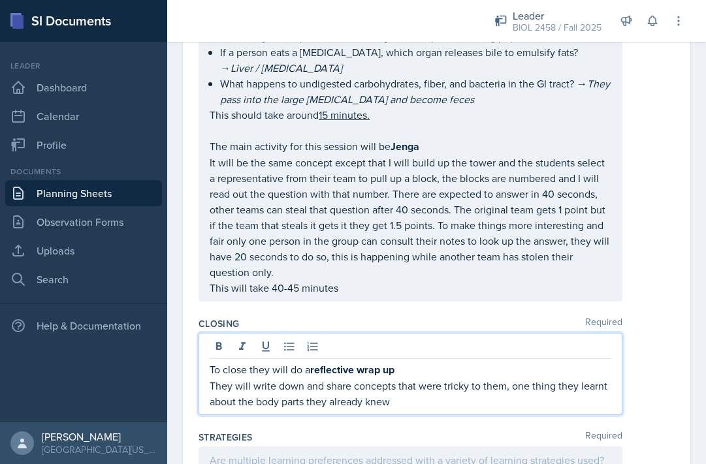
click at [533, 378] on p "They will write down and share concepts that were tricky to them, one thing the…" at bounding box center [411, 393] width 402 height 31
click at [531, 378] on p "They will write down and share concepts that were tricky to them, one thing the…" at bounding box center [411, 393] width 402 height 31
click at [469, 378] on p "They will write down and share concepts that were tricky to them, one new thing…" at bounding box center [411, 393] width 402 height 31
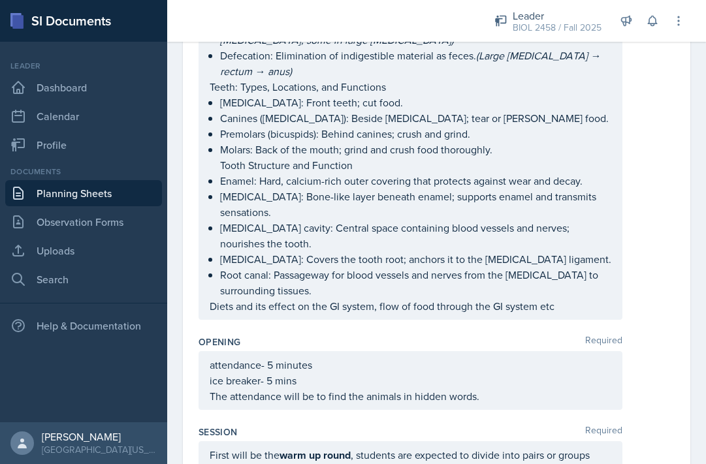
scroll to position [537, 0]
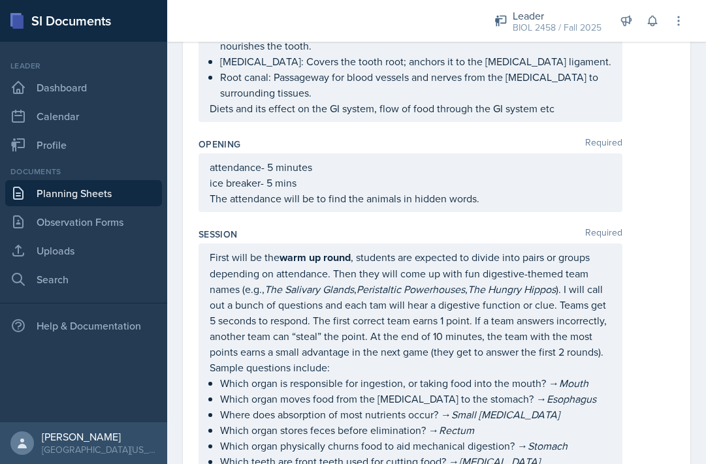
click at [438, 191] on p "The attendance will be to find the animals in hidden words." at bounding box center [411, 199] width 402 height 16
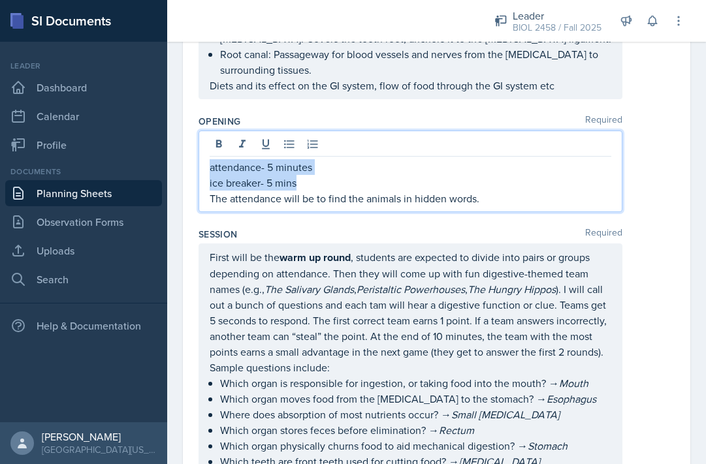
copy div "attendance- 5 minutes ice breaker- 5 mins"
click at [408, 228] on div "Session Required" at bounding box center [436, 234] width 476 height 13
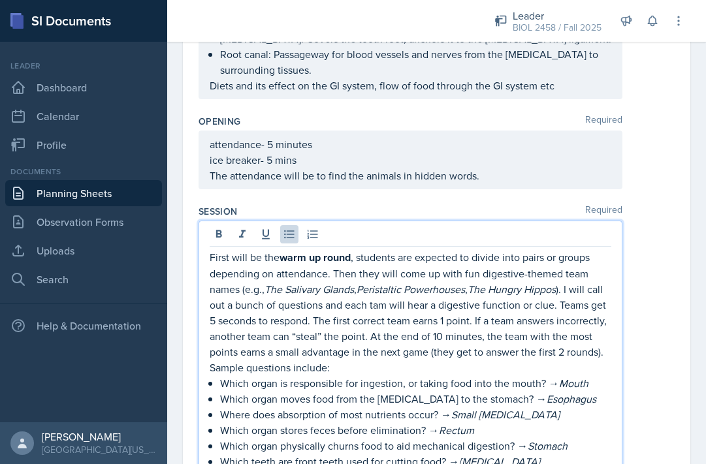
click at [391, 375] on p "Which organ is responsible for ingestion, or taking food into the mouth? → Mouth" at bounding box center [415, 383] width 391 height 16
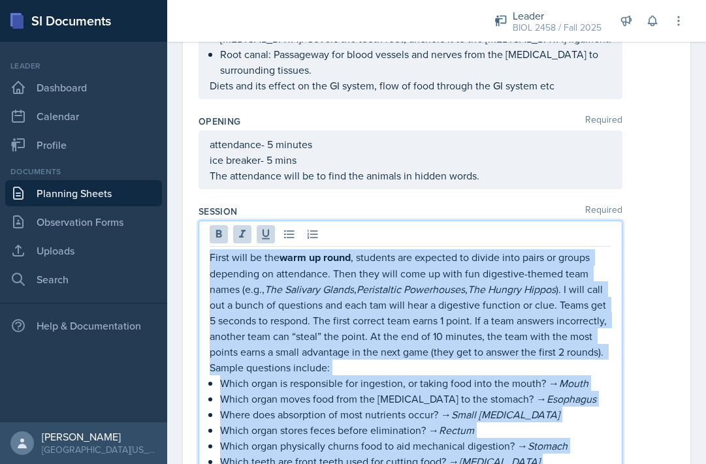
copy div "Lorem ipsu do sit amet co adipi , elitsedd eiu temporin ut labore etdo magna al…"
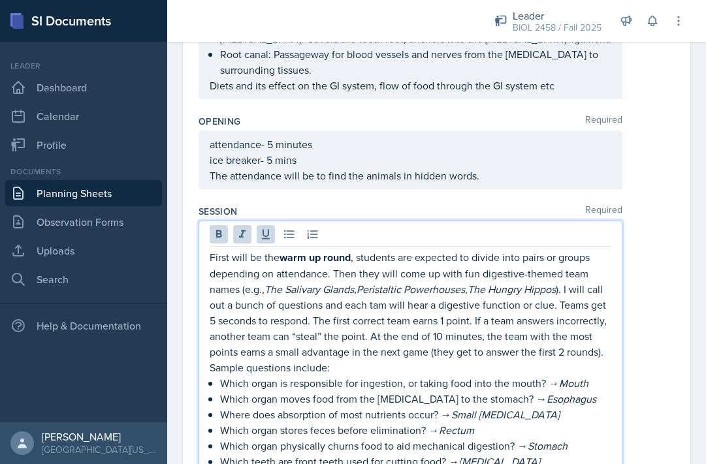
click at [487, 160] on div "Opening Required attendance- 5 minutes ice breaker- 5 mins The attendance will …" at bounding box center [436, 155] width 476 height 90
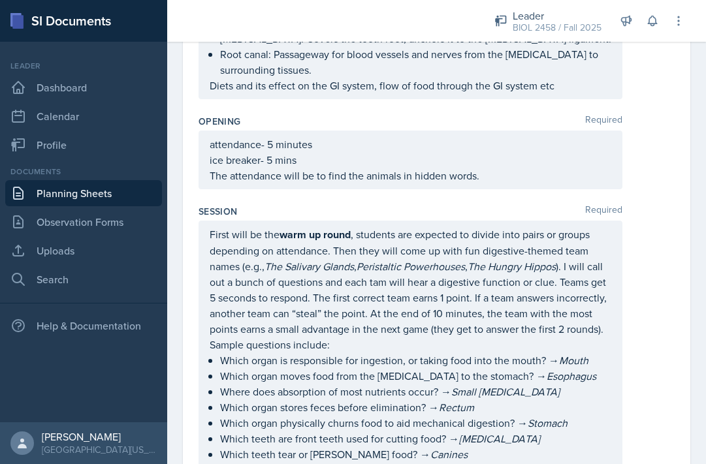
click at [490, 149] on div "attendance- 5 minutes ice breaker- 5 mins The attendance will be to find the an…" at bounding box center [411, 159] width 402 height 47
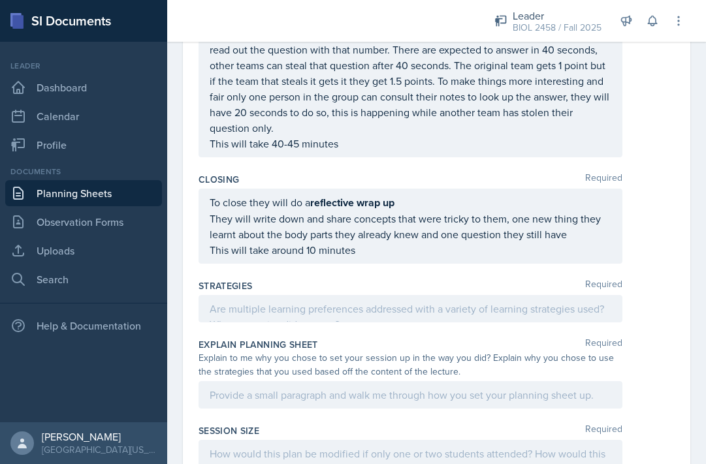
click at [367, 211] on p "They will write down and share concepts that were tricky to them, one new thing…" at bounding box center [411, 226] width 402 height 31
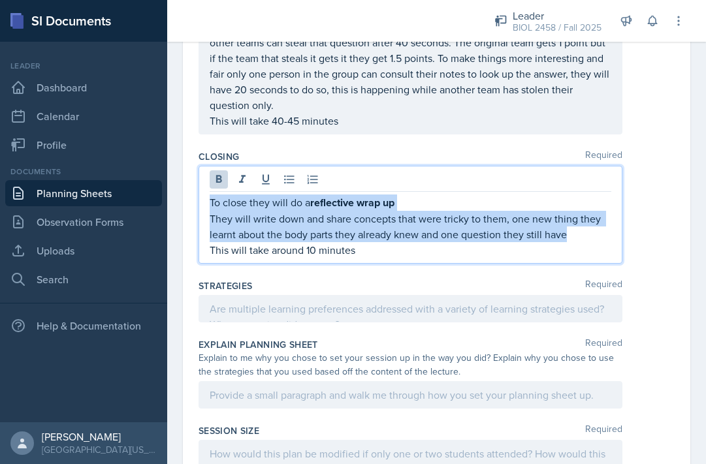
copy div "To close they will do a reflective wrap up They will write down and share conce…"
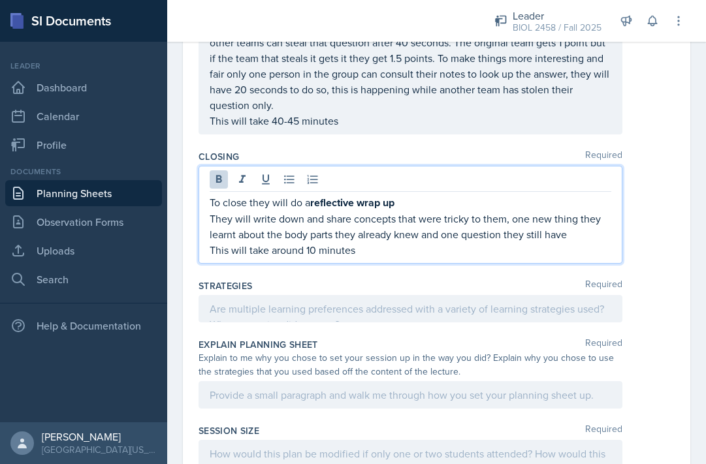
click at [412, 211] on p "They will write down and share concepts that were tricky to them, one new thing…" at bounding box center [411, 226] width 402 height 31
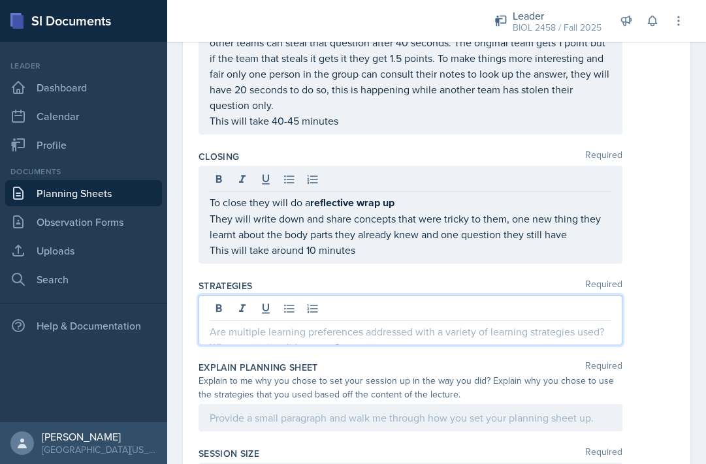
click at [343, 295] on div at bounding box center [410, 320] width 424 height 50
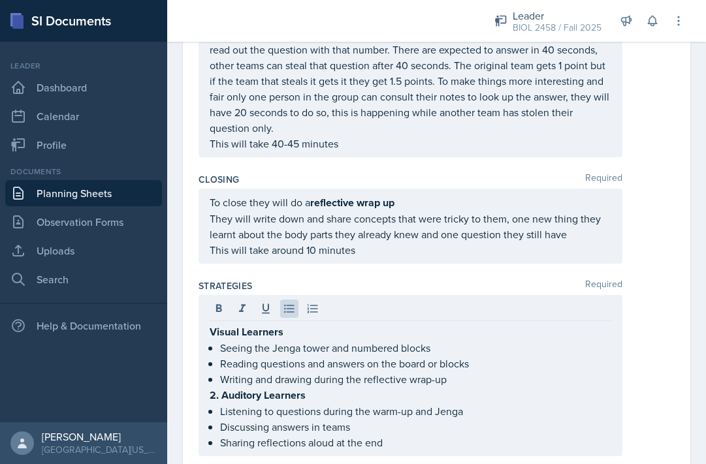
click at [208, 301] on div "Visual Learners Seeing the Jenga tower and numbered blocks Reading questions an…" at bounding box center [410, 375] width 424 height 161
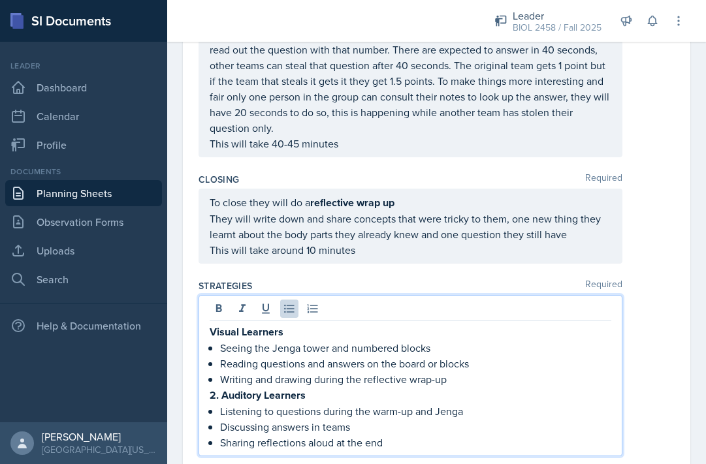
click at [211, 324] on strong "Visual Learners" at bounding box center [247, 331] width 74 height 15
click at [394, 435] on p "Sharing reflections aloud at the end" at bounding box center [415, 443] width 391 height 16
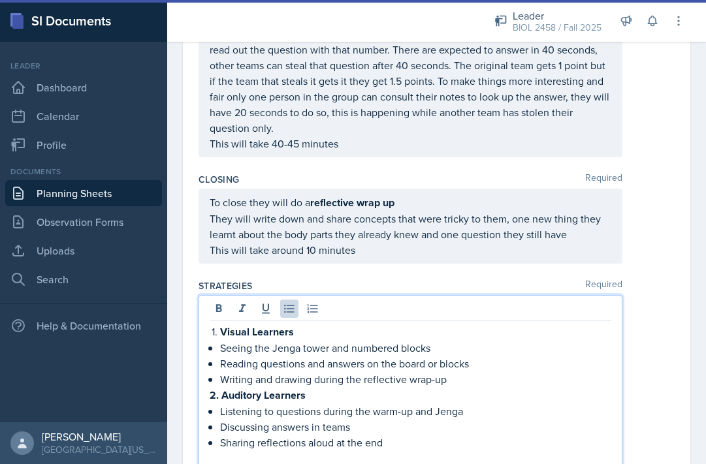
scroll to position [1299, 0]
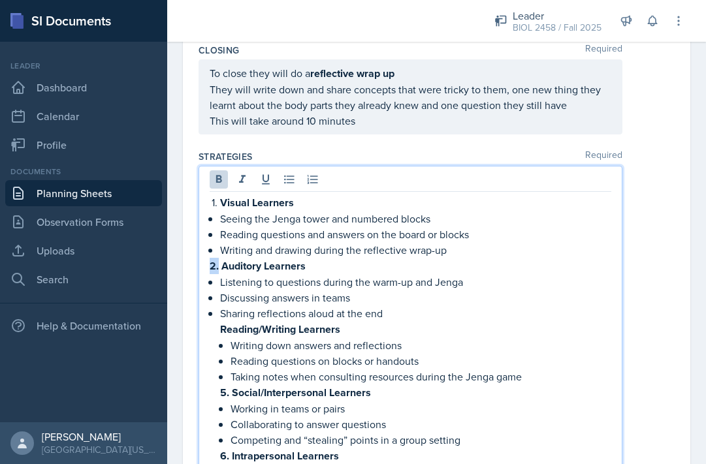
drag, startPoint x: 219, startPoint y: 234, endPoint x: 206, endPoint y: 230, distance: 13.0
click at [206, 231] on div "Visual Learners Seeing the Jenga tower and numbered blocks Reading questions an…" at bounding box center [410, 334] width 424 height 336
drag, startPoint x: 221, startPoint y: 168, endPoint x: 206, endPoint y: 168, distance: 14.4
click at [206, 168] on div "Visual Learners Seeing the Jenga tower and numbered blocks Reading questions an…" at bounding box center [410, 334] width 424 height 336
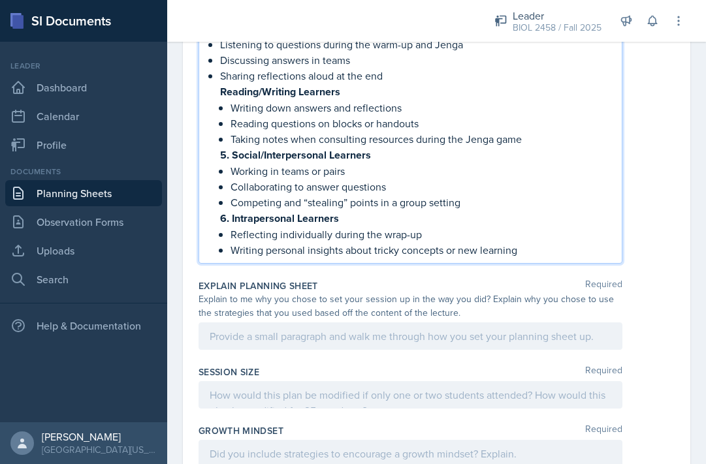
scroll to position [1476, 0]
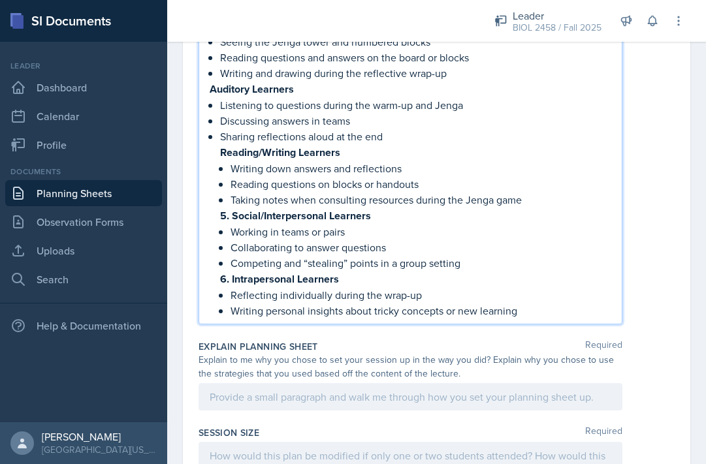
click at [378, 389] on p at bounding box center [411, 397] width 402 height 16
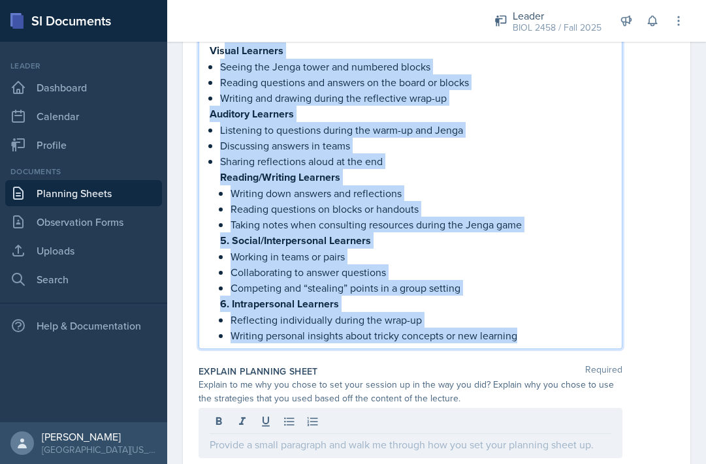
drag, startPoint x: 217, startPoint y: 203, endPoint x: 413, endPoint y: 349, distance: 243.5
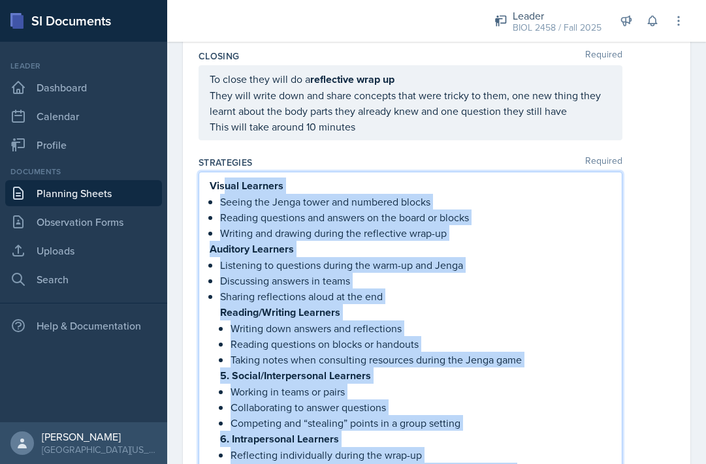
scroll to position [1233, 0]
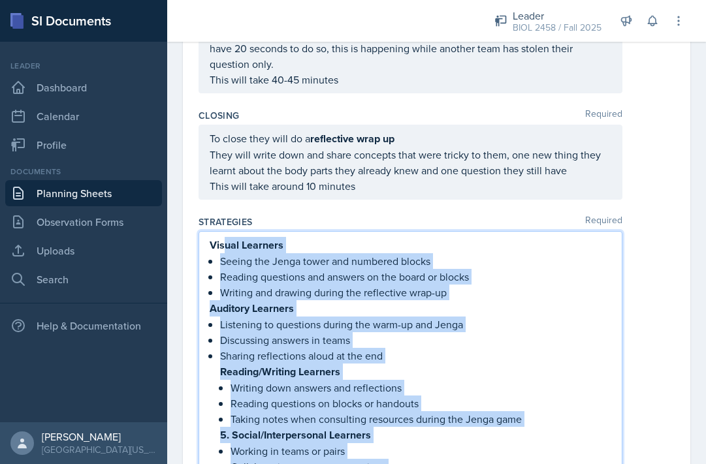
click at [401, 285] on p "Writing and drawing during the reflective wrap-up" at bounding box center [415, 293] width 391 height 16
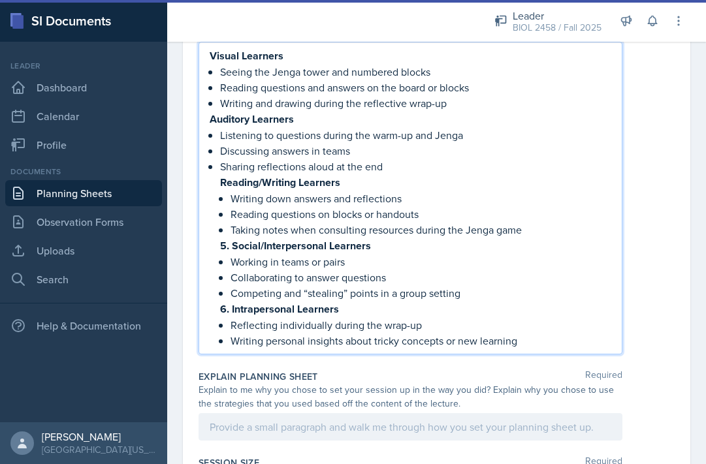
scroll to position [1428, 0]
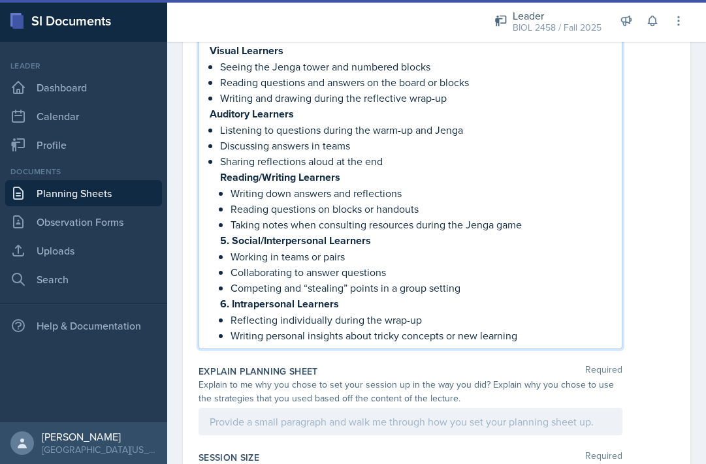
click at [317, 408] on div at bounding box center [410, 421] width 424 height 27
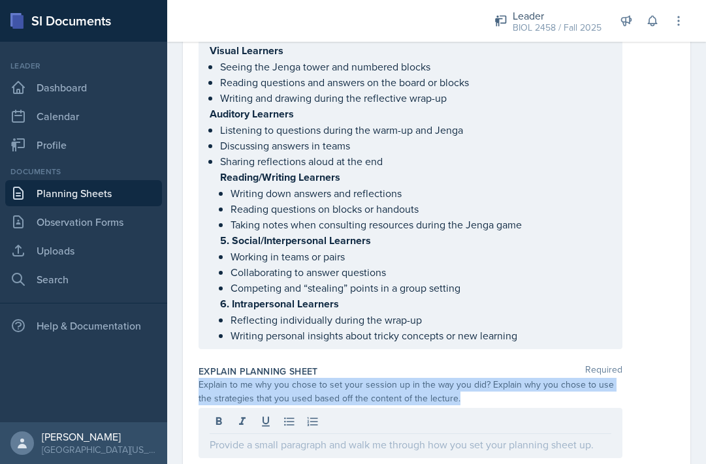
drag, startPoint x: 199, startPoint y: 351, endPoint x: 446, endPoint y: 362, distance: 247.0
click at [446, 378] on div "Explain to me why you chose to set your session up in the way you did? Explain …" at bounding box center [410, 391] width 424 height 27
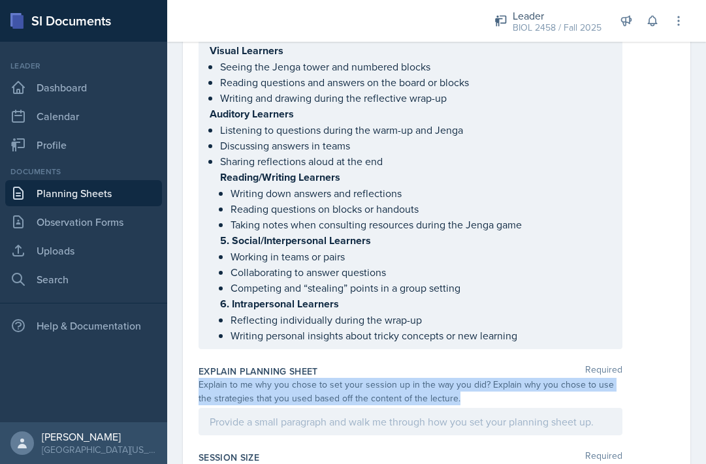
copy div "Explain to me why you chose to set your session up in the way you did? Explain …"
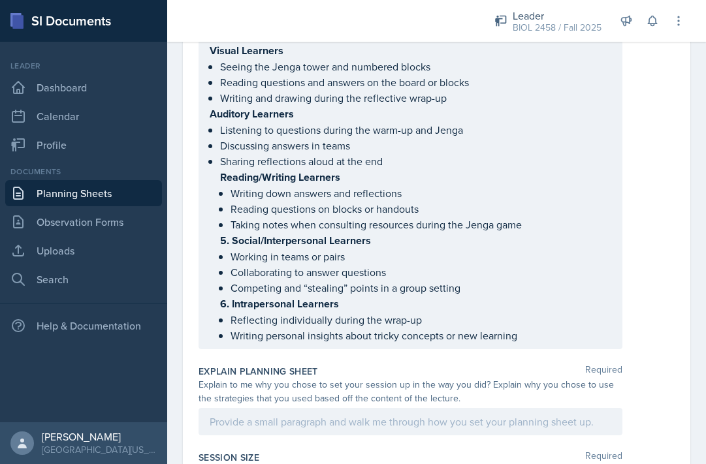
click at [282, 408] on div at bounding box center [410, 421] width 424 height 27
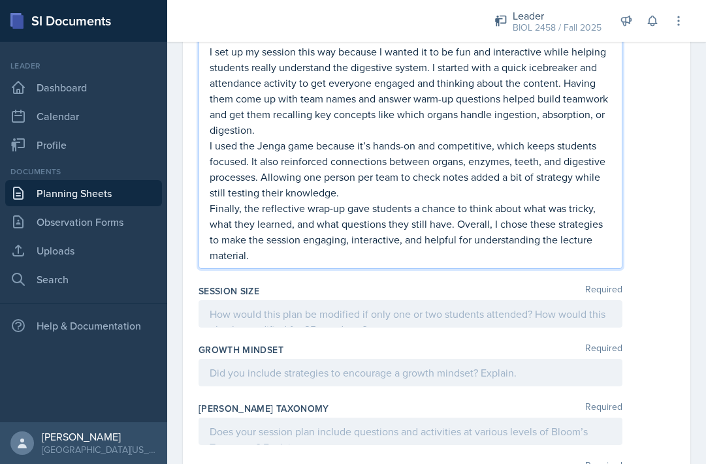
scroll to position [1878, 0]
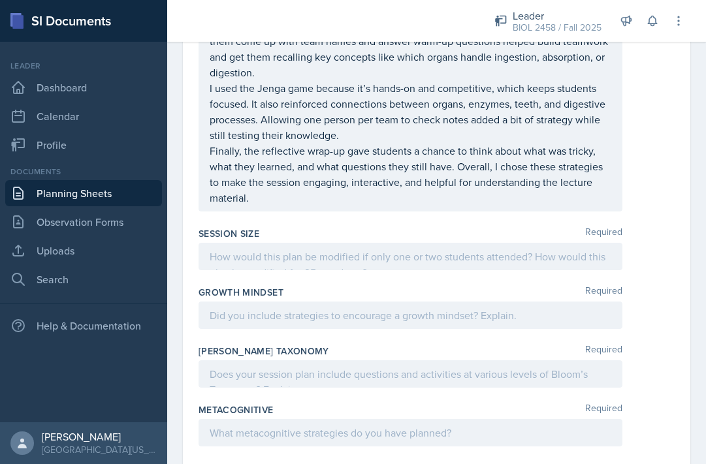
click at [331, 243] on div at bounding box center [410, 256] width 424 height 27
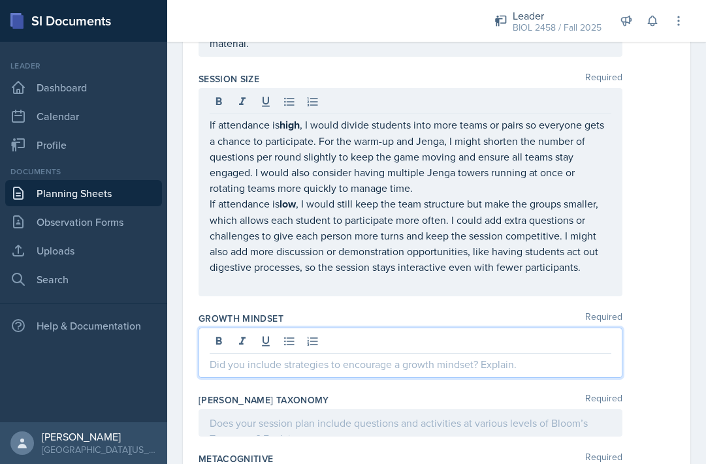
click at [320, 356] on p at bounding box center [411, 364] width 402 height 16
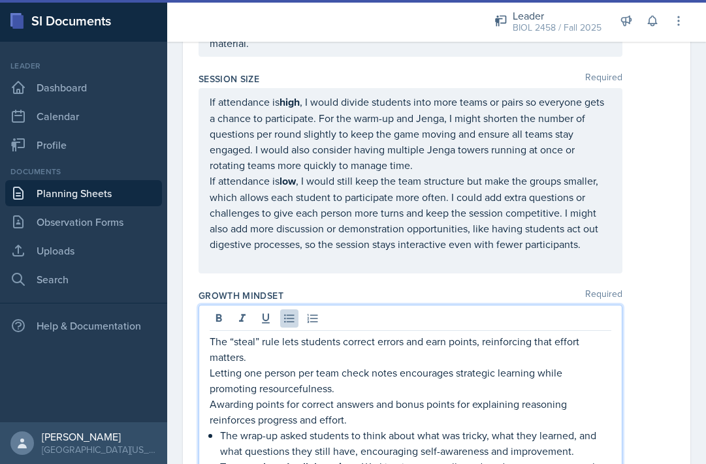
scroll to position [2020, 0]
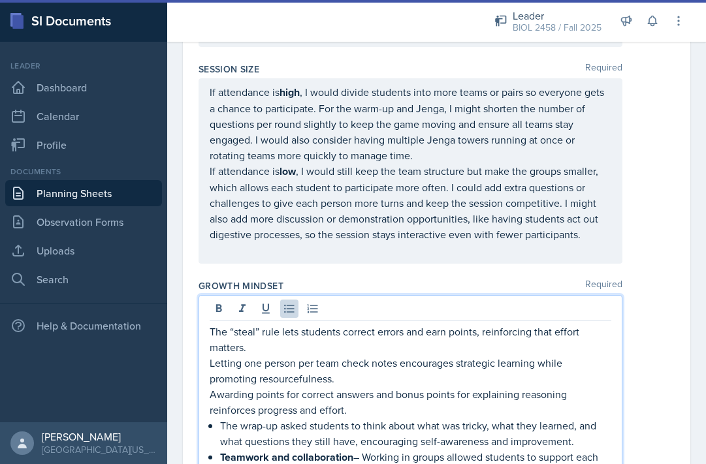
click at [220, 449] on li "Teamwork and collaboration – Working in groups allowed students to support each…" at bounding box center [415, 473] width 391 height 48
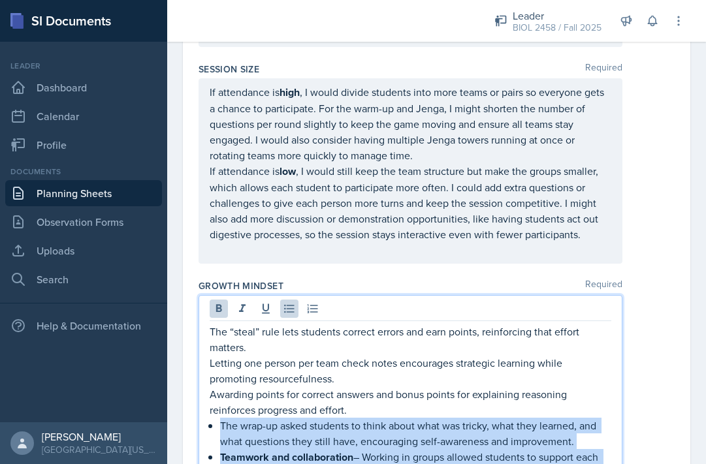
drag, startPoint x: 211, startPoint y: 387, endPoint x: 244, endPoint y: 453, distance: 74.2
click at [244, 453] on ul "The wrap-up asked students to think about what was tricky, what they learned, a…" at bounding box center [415, 457] width 391 height 79
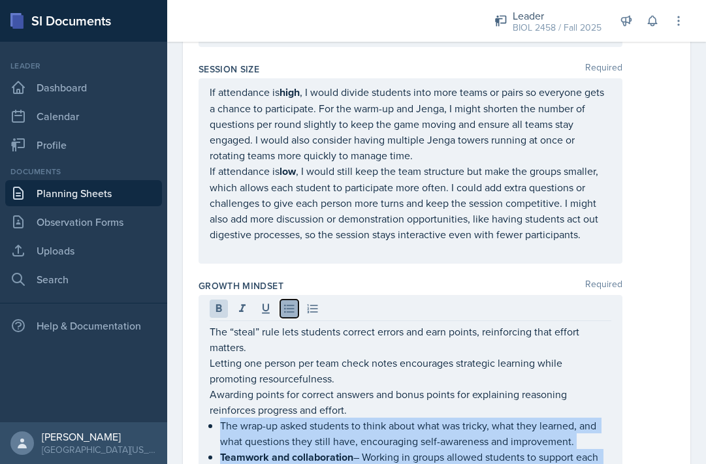
click at [283, 302] on icon at bounding box center [289, 308] width 13 height 13
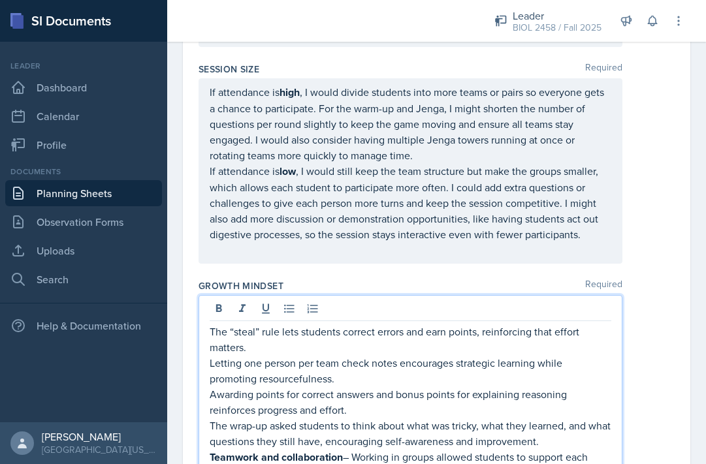
click at [353, 387] on p "Awarding points for correct answers and bonus points for explaining reasoning r…" at bounding box center [411, 402] width 402 height 31
drag, startPoint x: 356, startPoint y: 424, endPoint x: 215, endPoint y: 419, distance: 141.1
click at [215, 449] on p "Teamwork and collaboration – Working in groups allowed students to support each…" at bounding box center [411, 473] width 402 height 48
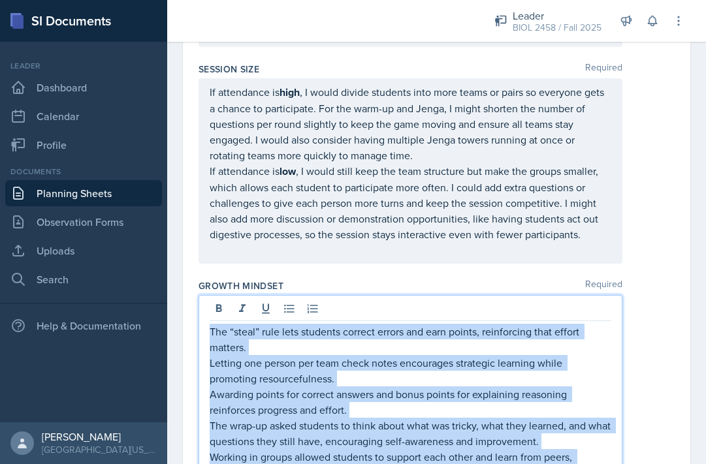
drag, startPoint x: 210, startPoint y: 298, endPoint x: 254, endPoint y: 439, distance: 147.9
click at [254, 439] on div "The “steal” rule lets students correct errors and earn points, reinforcing that…" at bounding box center [411, 402] width 402 height 157
click at [284, 302] on icon at bounding box center [289, 308] width 13 height 13
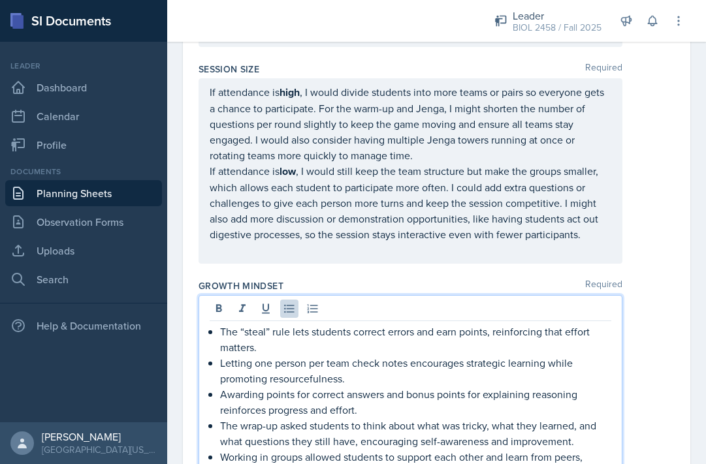
click at [539, 449] on p "Working in groups allowed students to support each other and learn from peers, …" at bounding box center [415, 464] width 391 height 31
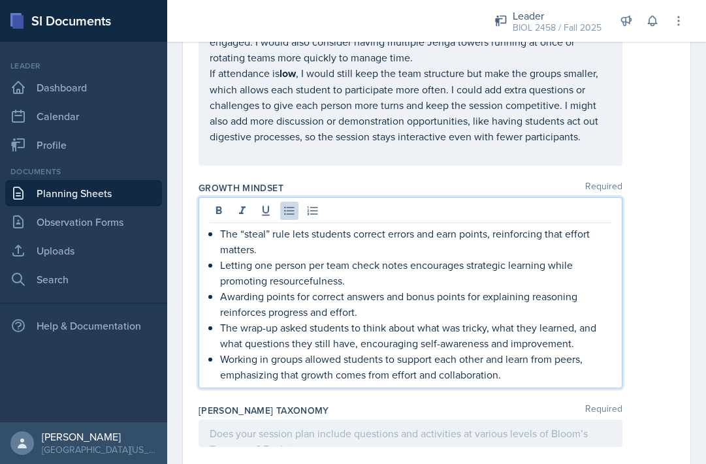
scroll to position [2177, 0]
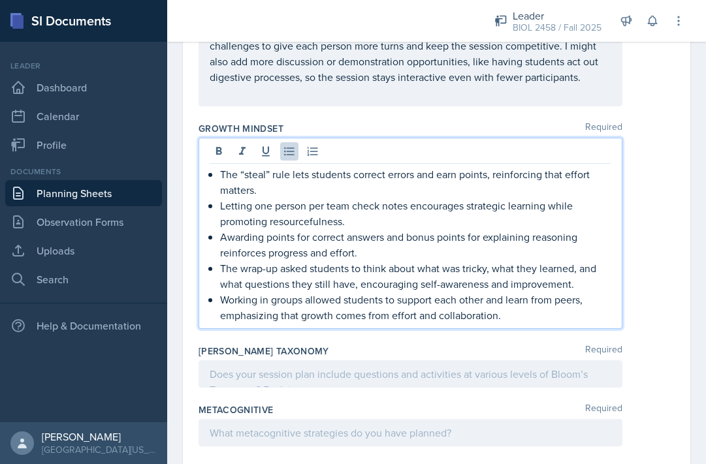
click at [307, 360] on div at bounding box center [410, 373] width 424 height 27
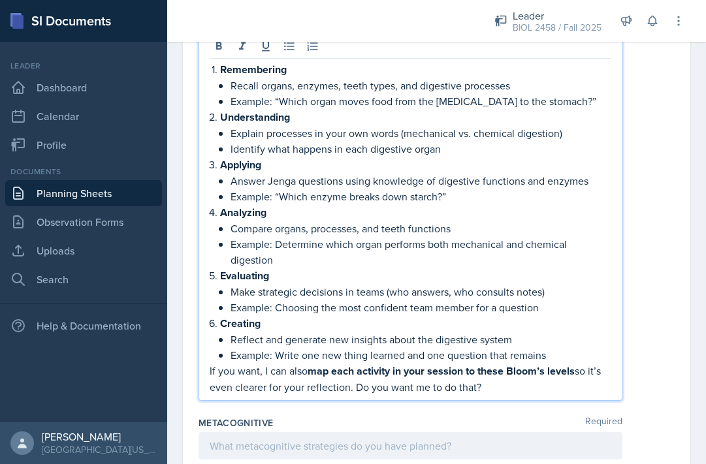
scroll to position [2491, 0]
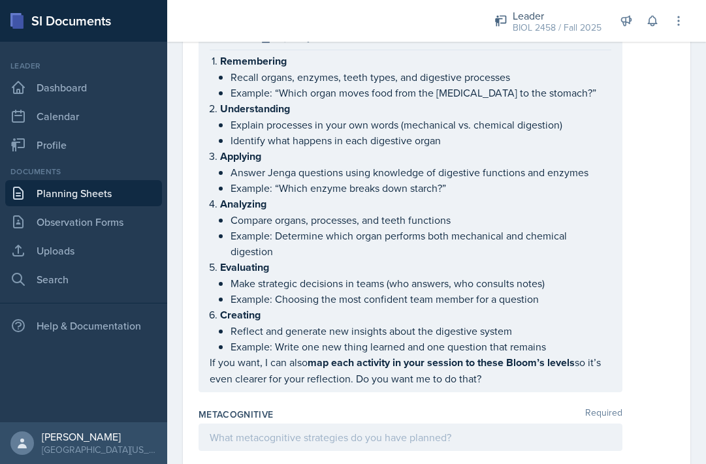
drag, startPoint x: 208, startPoint y: 325, endPoint x: 225, endPoint y: 351, distance: 30.6
click at [225, 353] on div "Remembering Recall organs, enzymes, teeth types, and digestive processes Exampl…" at bounding box center [410, 208] width 424 height 368
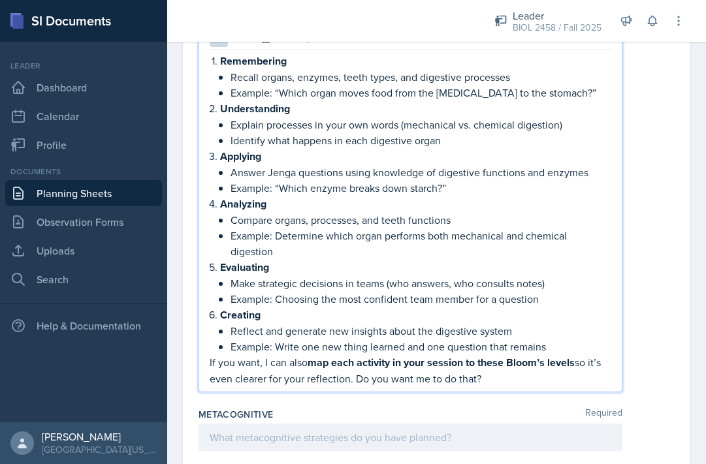
drag, startPoint x: 210, startPoint y: 328, endPoint x: 257, endPoint y: 367, distance: 61.2
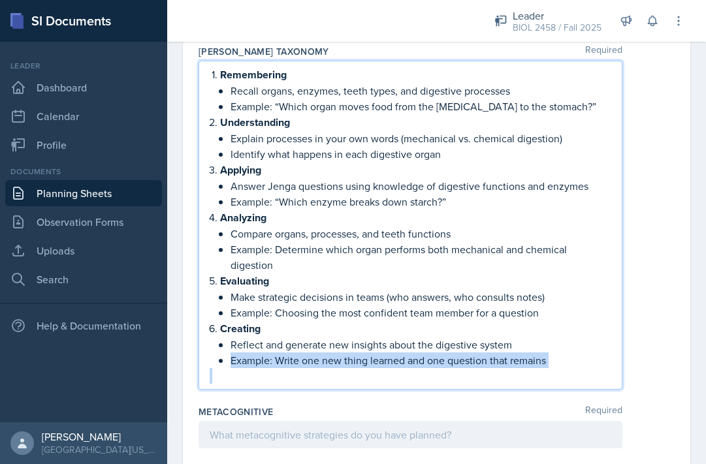
drag, startPoint x: 230, startPoint y: 323, endPoint x: 236, endPoint y: 332, distance: 11.2
click at [236, 332] on div "Remembering Recall organs, enzymes, teeth types, and digestive processes Exampl…" at bounding box center [411, 225] width 402 height 317
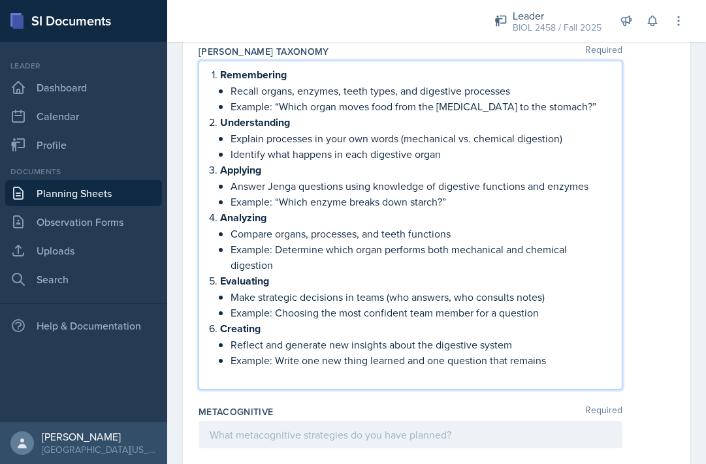
scroll to position [2439, 0]
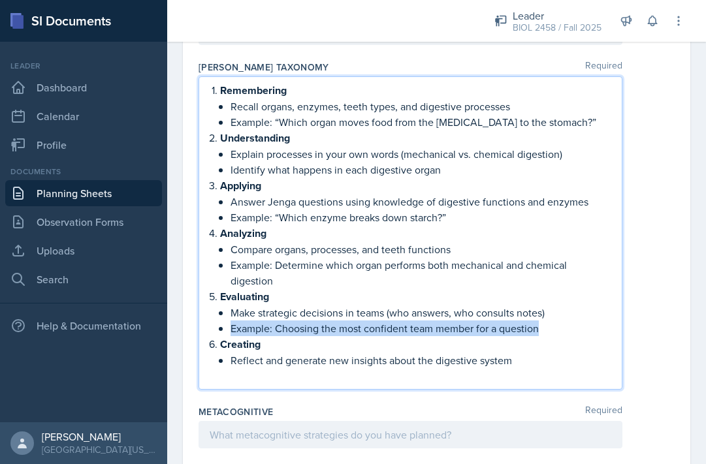
drag, startPoint x: 219, startPoint y: 293, endPoint x: 539, endPoint y: 296, distance: 319.9
click at [539, 296] on li "Evaluating Make strategic decisions in teams (who answers, who consults notes) …" at bounding box center [415, 313] width 391 height 48
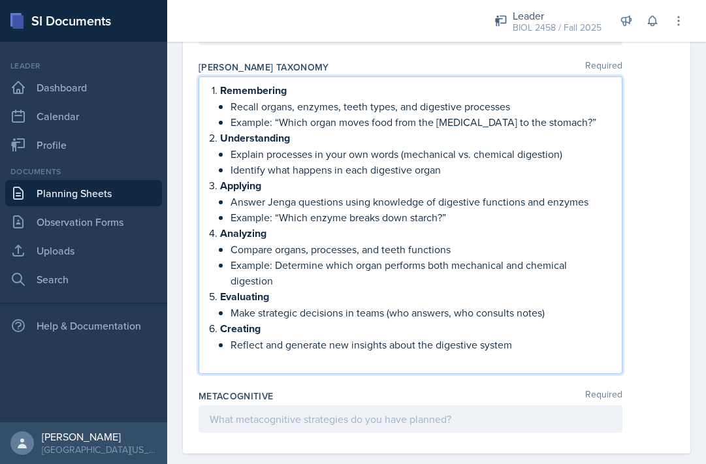
scroll to position [2423, 0]
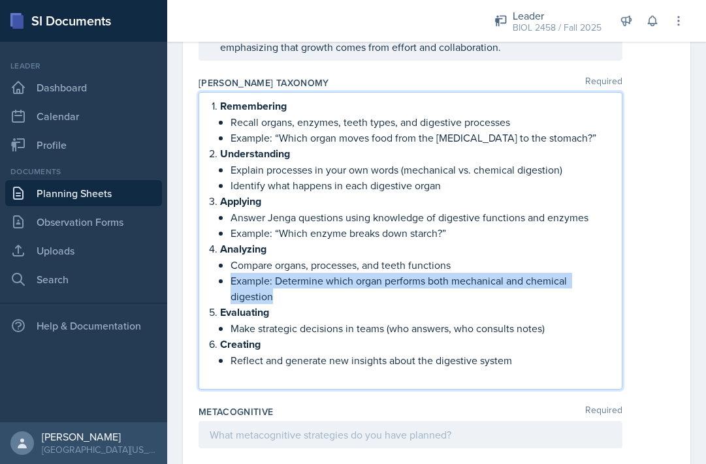
drag, startPoint x: 217, startPoint y: 249, endPoint x: 280, endPoint y: 262, distance: 64.7
click at [280, 262] on div "Remembering Recall organs, enzymes, teeth types, and digestive processes Exampl…" at bounding box center [411, 241] width 402 height 286
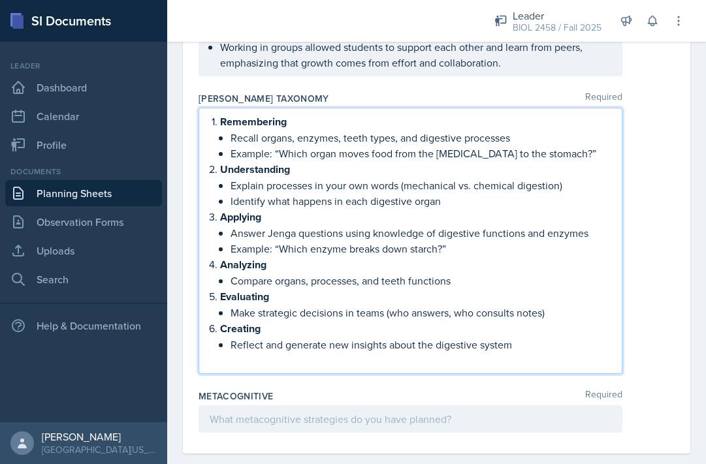
scroll to position [2392, 0]
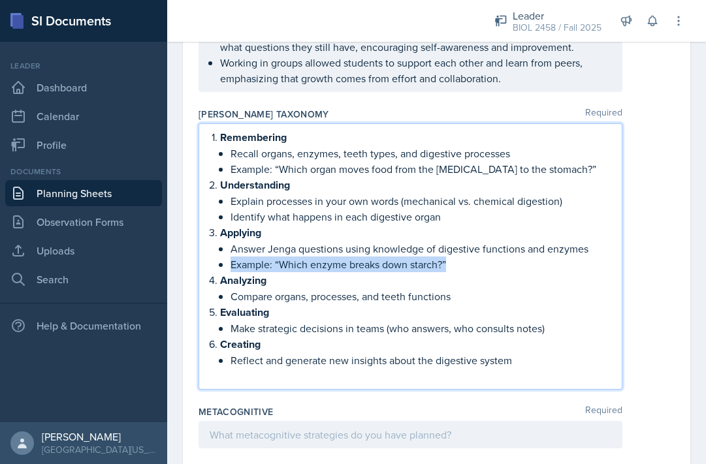
drag, startPoint x: 217, startPoint y: 232, endPoint x: 451, endPoint y: 232, distance: 233.7
click at [451, 232] on div "Remembering Recall organs, enzymes, teeth types, and digestive processes Exampl…" at bounding box center [411, 256] width 402 height 255
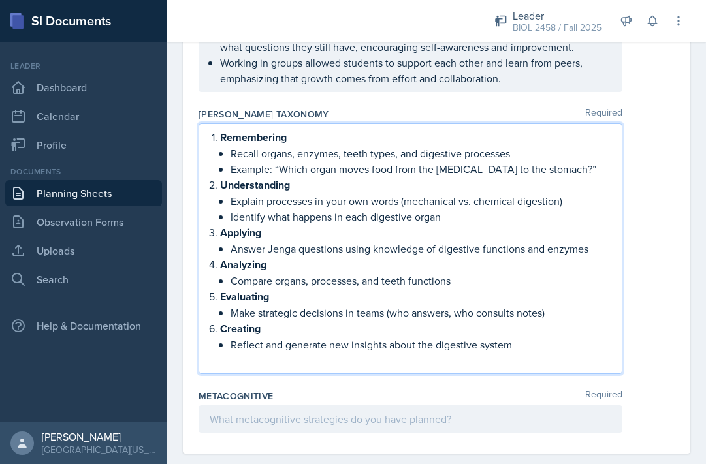
scroll to position [2376, 0]
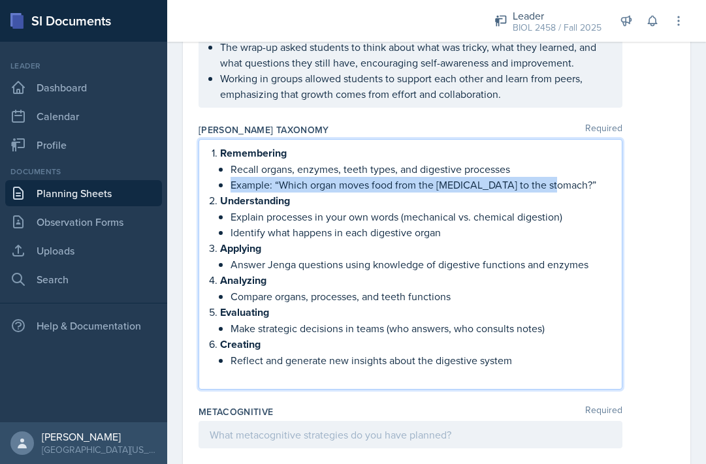
drag, startPoint x: 223, startPoint y: 151, endPoint x: 558, endPoint y: 151, distance: 334.9
click at [558, 177] on li "Example: “Which organ moves food from the [MEDICAL_DATA] to the stomach?”" at bounding box center [420, 185] width 381 height 16
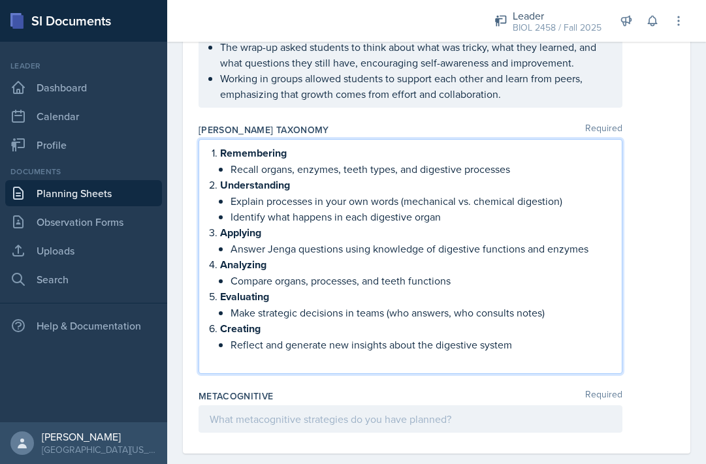
scroll to position [2360, 0]
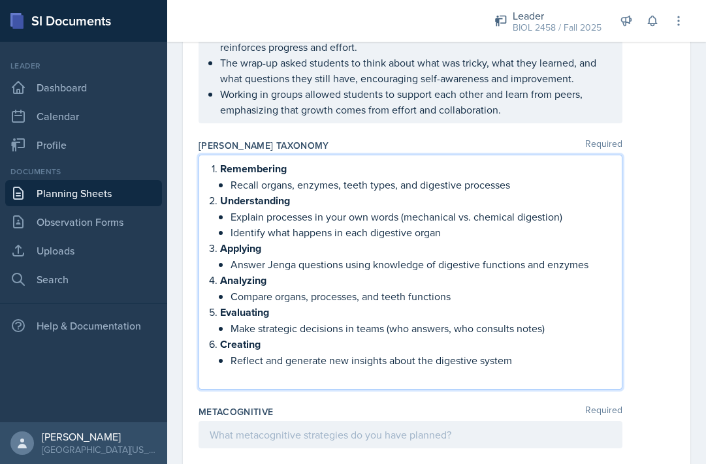
click at [346, 209] on p "Explain processes in your own words (mechanical vs. chemical digestion)" at bounding box center [420, 217] width 381 height 16
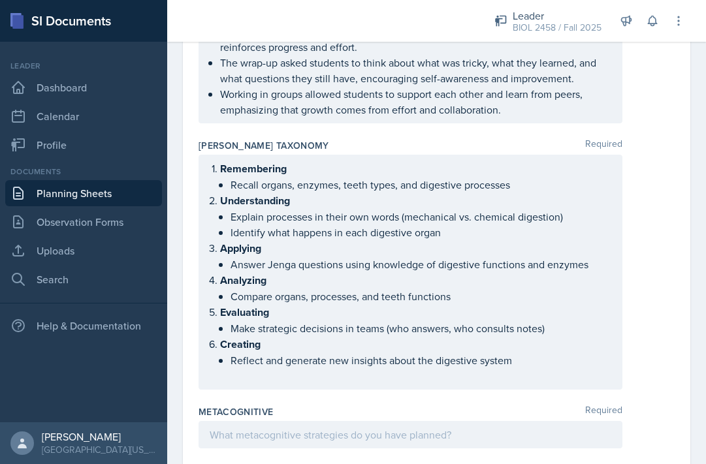
scroll to position [2383, 0]
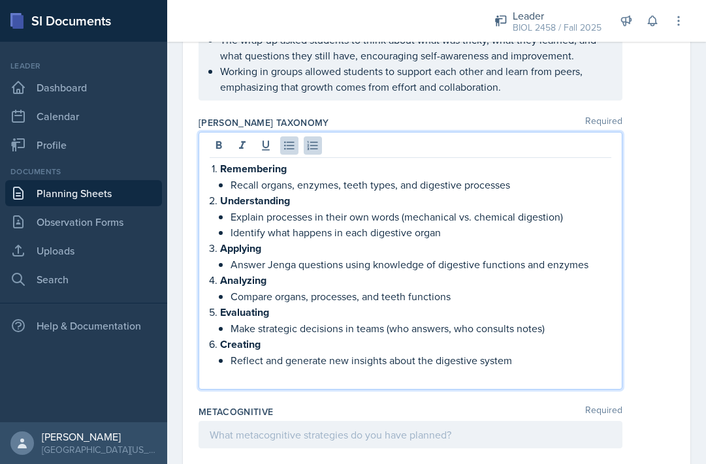
click at [287, 405] on div "Metacognitive Required" at bounding box center [436, 411] width 476 height 13
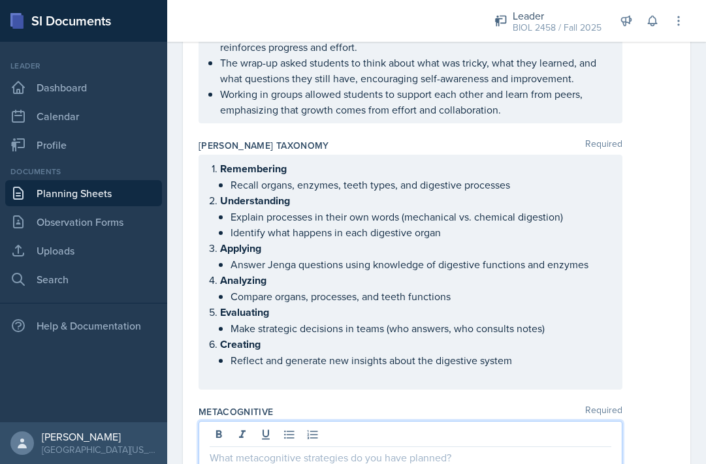
click at [287, 450] on p at bounding box center [411, 458] width 402 height 16
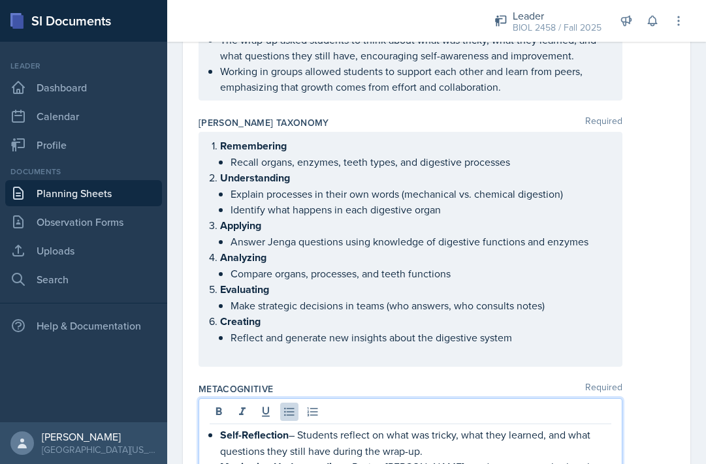
scroll to position [2502, 0]
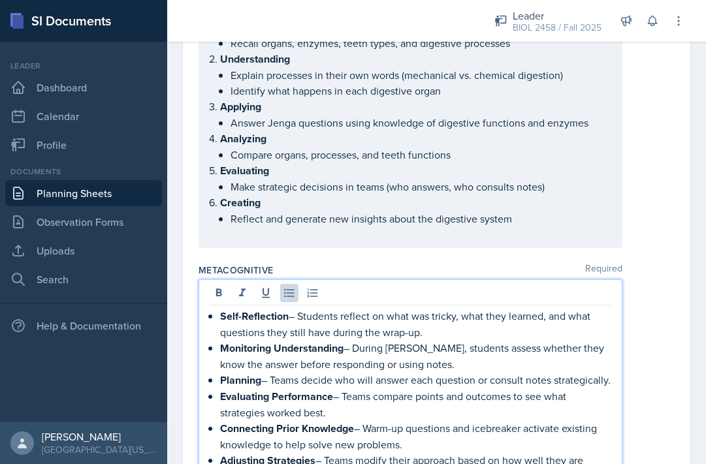
click at [276, 227] on p at bounding box center [420, 235] width 381 height 16
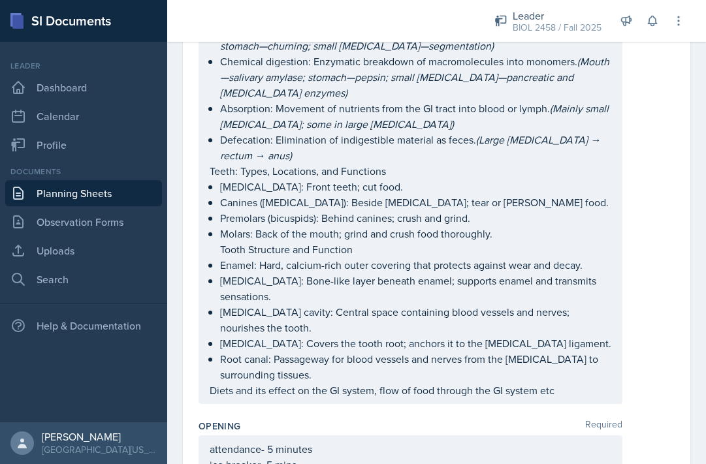
scroll to position [0, 0]
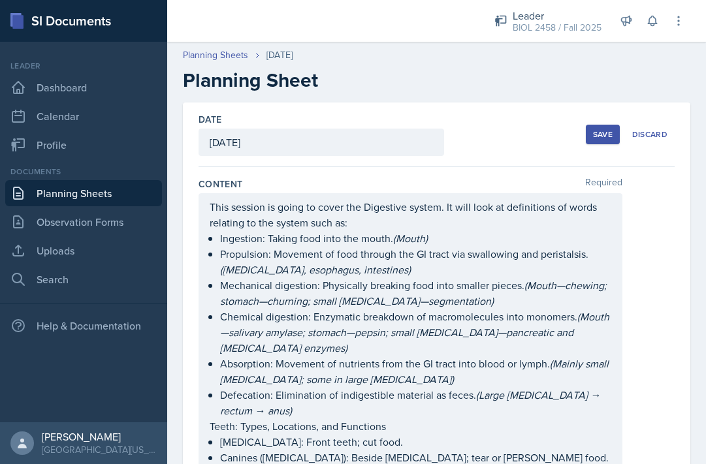
click at [601, 133] on div "Save" at bounding box center [603, 134] width 20 height 10
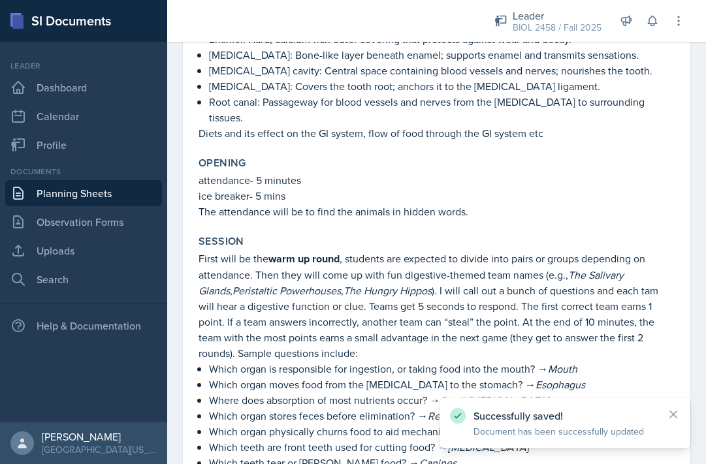
scroll to position [1072, 0]
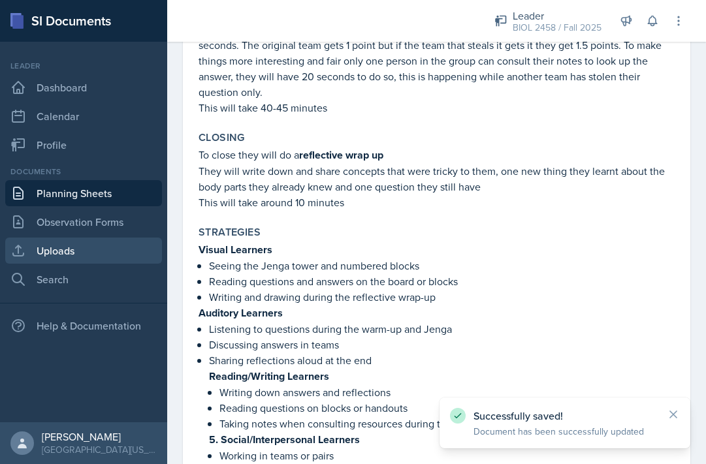
click at [110, 253] on link "Uploads" at bounding box center [83, 251] width 157 height 26
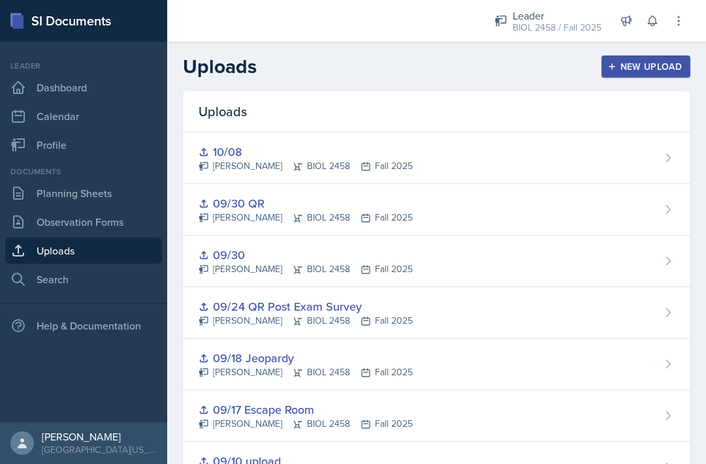
click at [629, 61] on div "New Upload" at bounding box center [646, 66] width 72 height 10
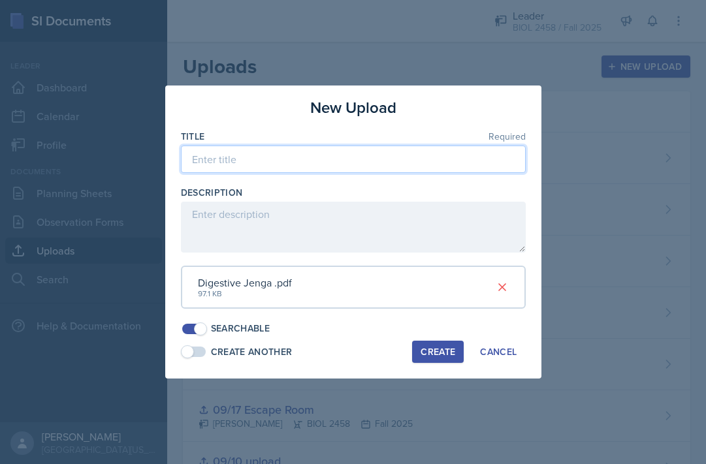
click at [317, 157] on input at bounding box center [353, 159] width 345 height 27
type input "10/09 Jenga"
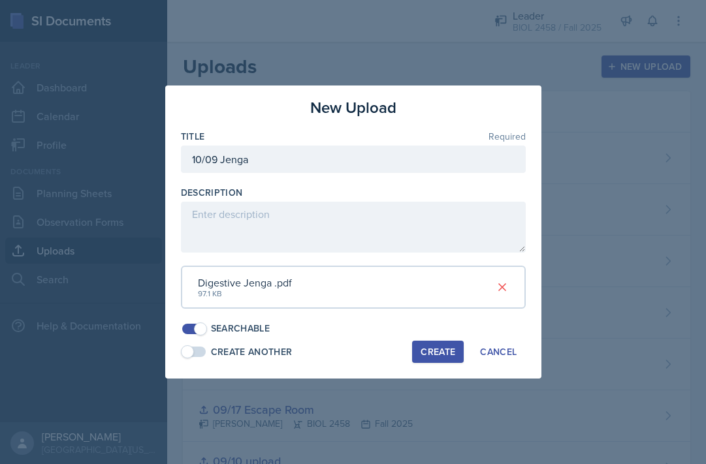
click at [433, 352] on div "Create" at bounding box center [437, 352] width 35 height 10
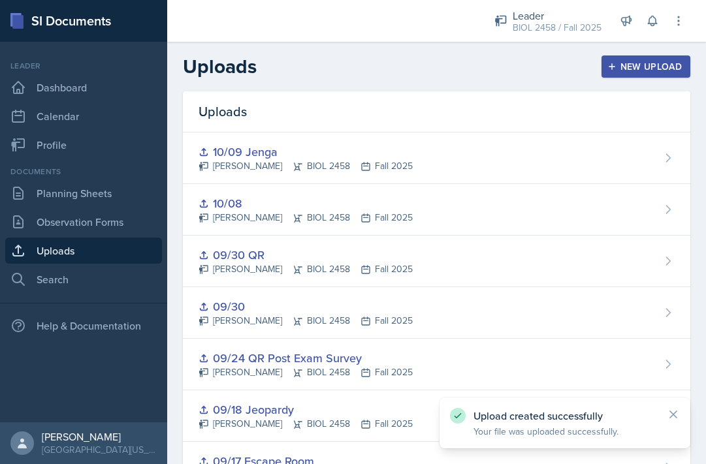
click at [619, 71] on div "New Upload" at bounding box center [646, 66] width 72 height 10
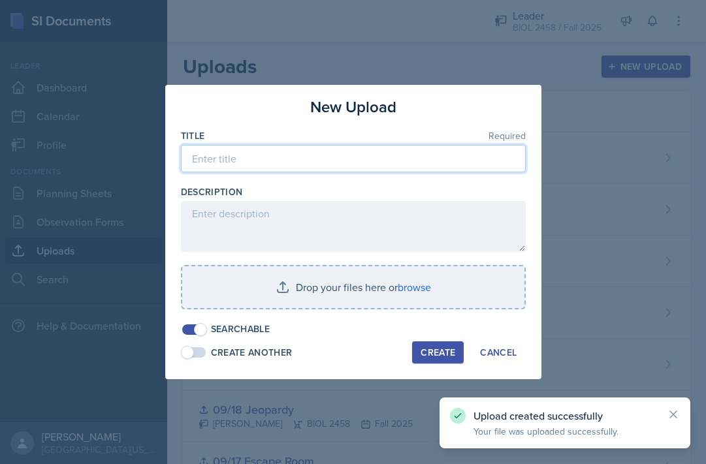
click at [390, 163] on input at bounding box center [353, 158] width 345 height 27
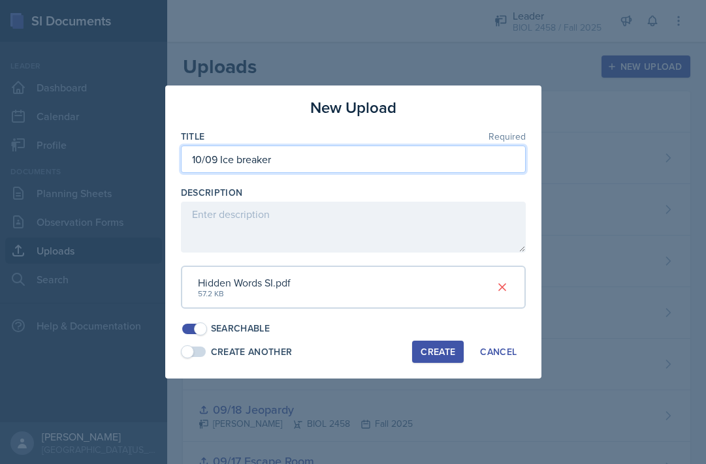
type input "10/09 Ice breaker"
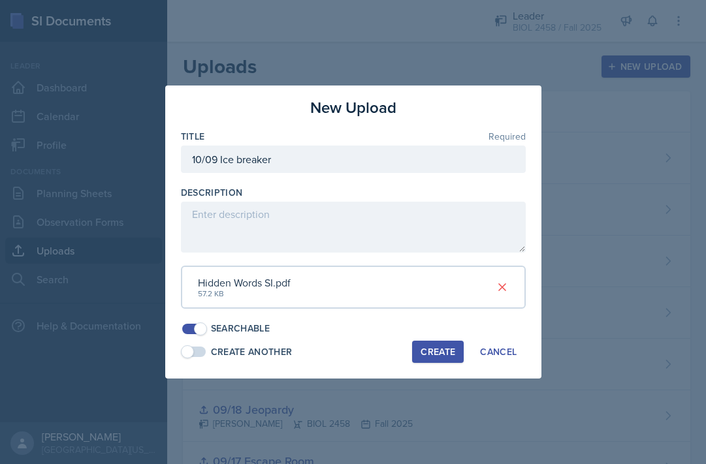
click at [429, 349] on div "Create" at bounding box center [437, 352] width 35 height 10
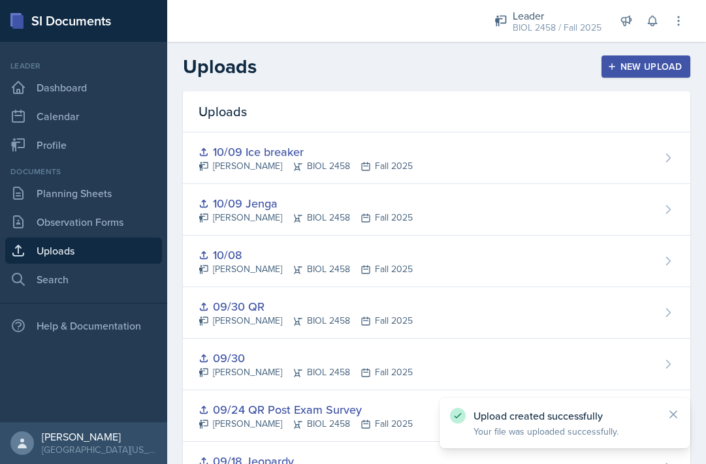
click at [100, 206] on div "Documents Planning Sheets Observation Forms Uploads Search" at bounding box center [83, 229] width 157 height 127
click at [101, 196] on link "Planning Sheets" at bounding box center [83, 193] width 157 height 26
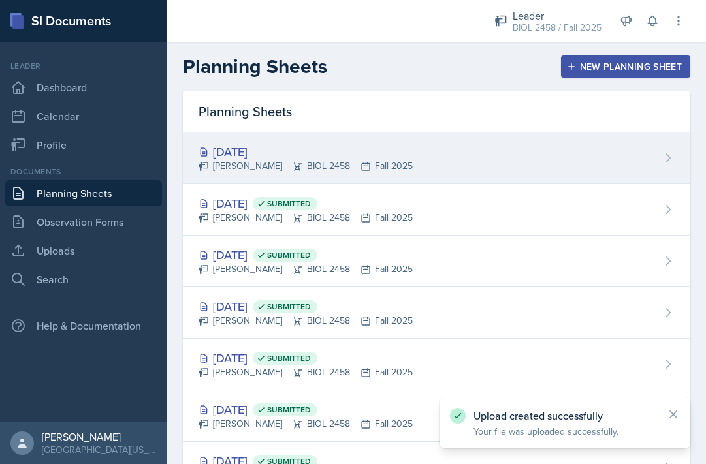
click at [283, 160] on div "[PERSON_NAME] BIOL 2458 Fall 2025" at bounding box center [305, 166] width 214 height 14
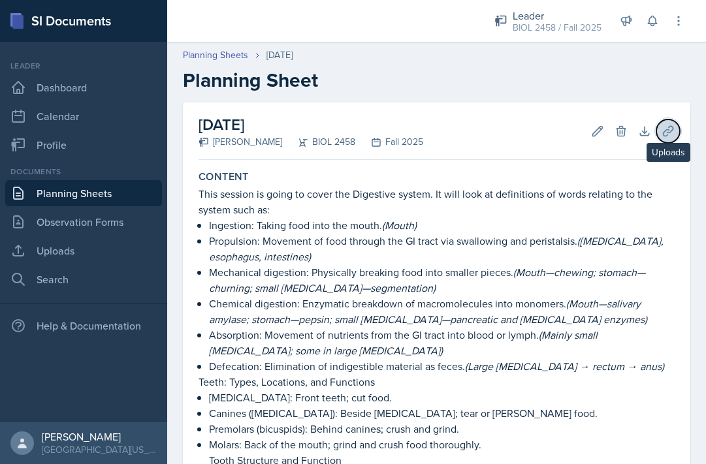
click at [671, 130] on icon at bounding box center [668, 131] width 10 height 10
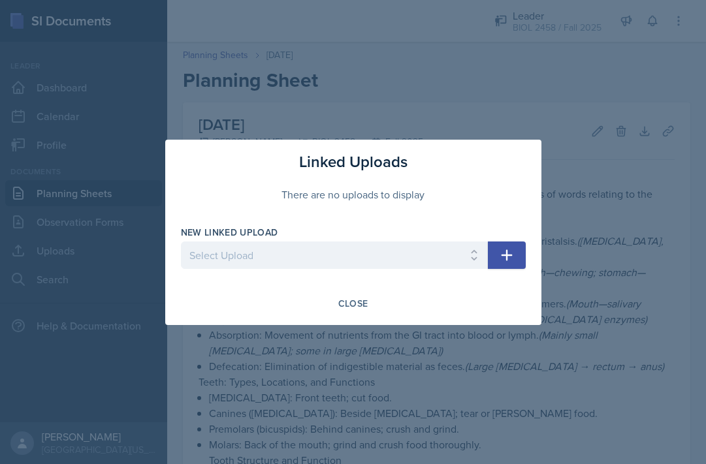
click at [513, 248] on icon "button" at bounding box center [507, 255] width 16 height 16
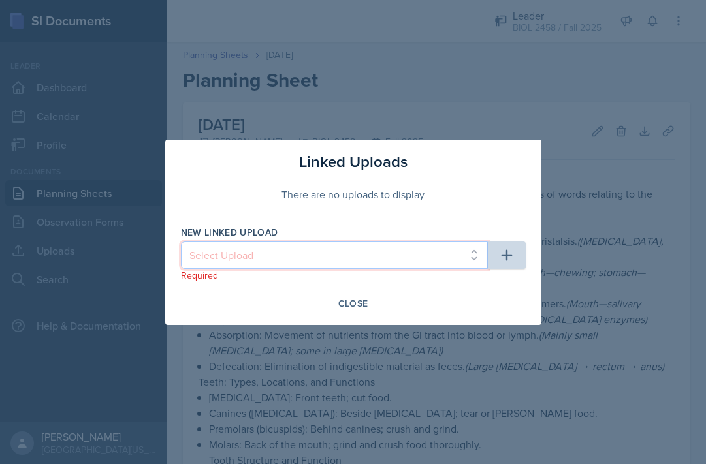
click at [467, 253] on select "Select Upload 09/17 Escape Room 08/04 session 09/10 upload 09/18 Jeopardy 09/24…" at bounding box center [334, 255] width 307 height 27
select select "bdc6b038-1a78-4e42-b0e5-12d7658a7c64"
click at [181, 242] on select "Select Upload 09/17 Escape Room 08/04 session 09/10 upload 09/18 Jeopardy 09/24…" at bounding box center [334, 255] width 307 height 27
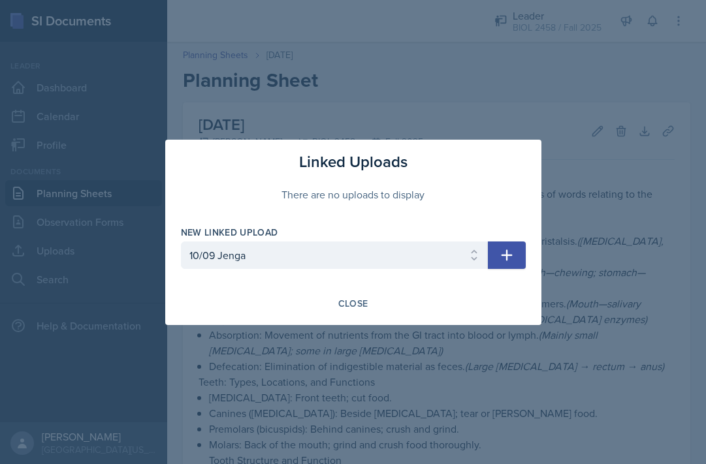
click at [496, 251] on button "button" at bounding box center [507, 255] width 38 height 27
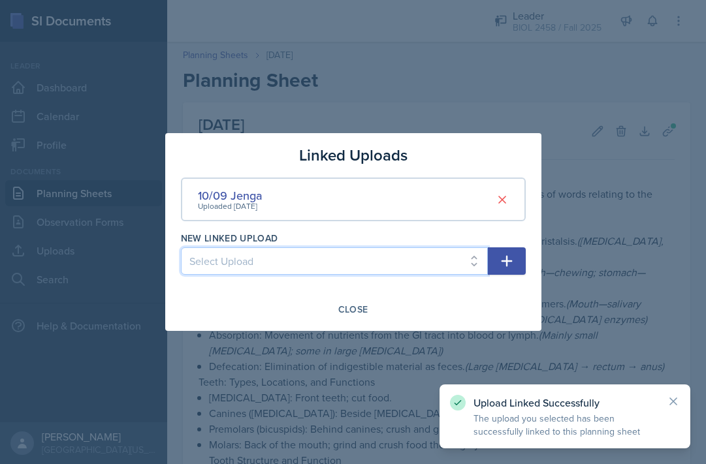
click at [466, 260] on select "Select Upload 09/17 Escape Room 08/04 session 09/10 upload 09/18 Jeopardy 09/24…" at bounding box center [334, 260] width 307 height 27
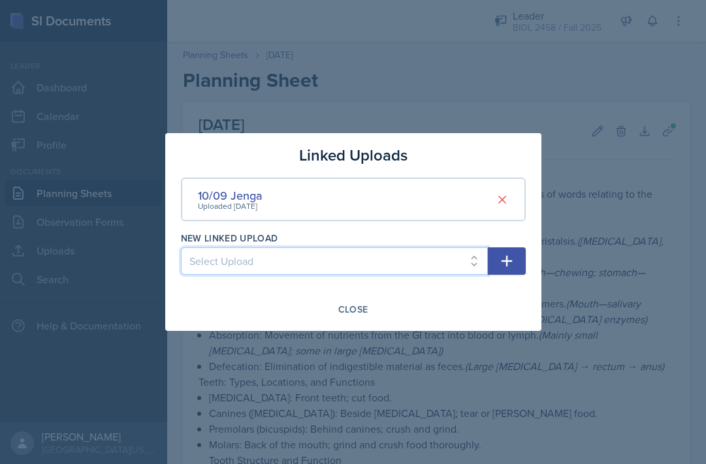
select select "cac3afcb-c3df-4b8d-81ef-9b7a01960ef2"
click at [181, 247] on select "Select Upload 09/17 Escape Room 08/04 session 09/10 upload 09/18 Jeopardy 09/24…" at bounding box center [334, 260] width 307 height 27
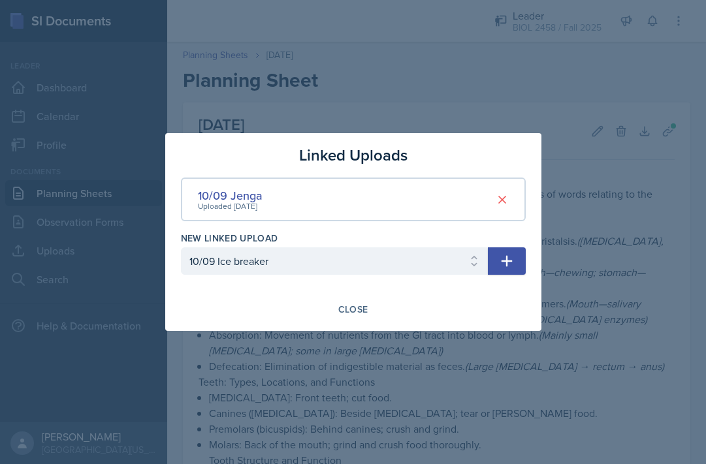
click at [503, 261] on icon "button" at bounding box center [506, 261] width 11 height 11
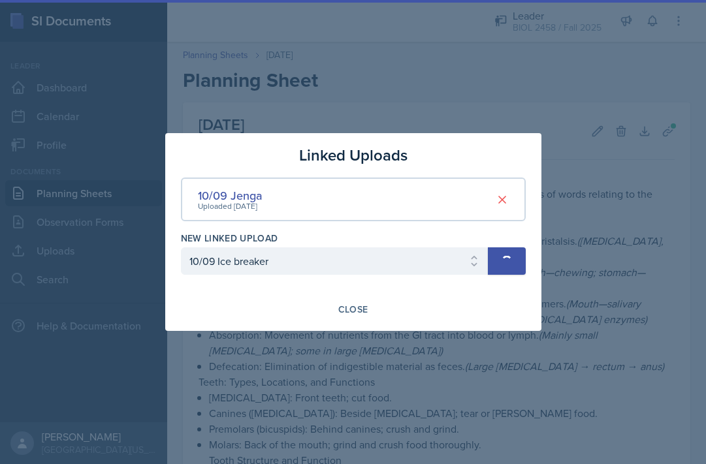
select select
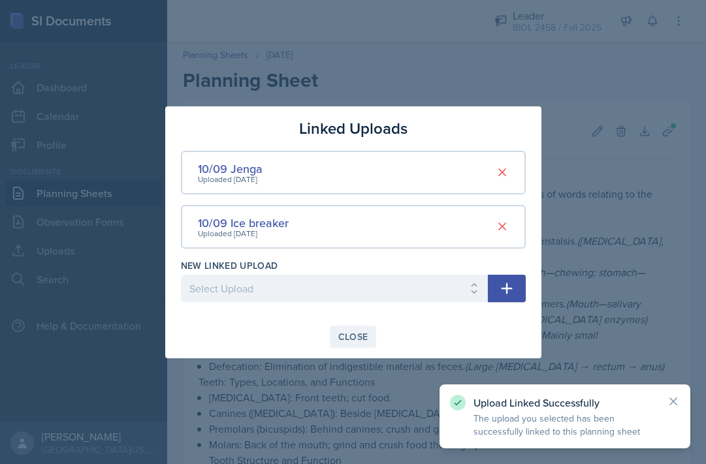
click at [342, 335] on div "Close" at bounding box center [353, 337] width 30 height 10
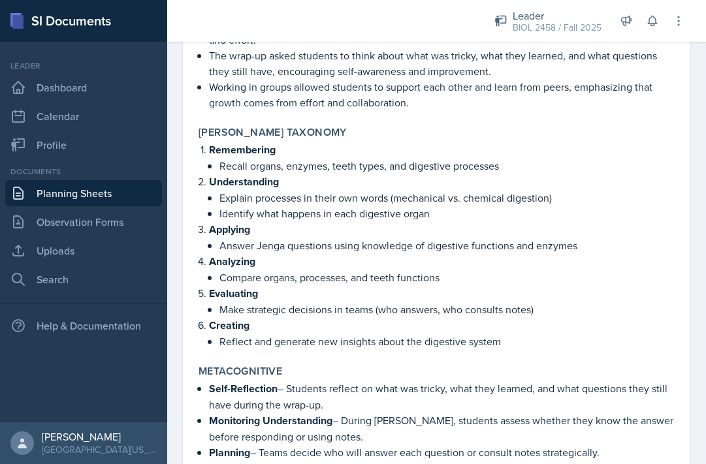
scroll to position [2223, 0]
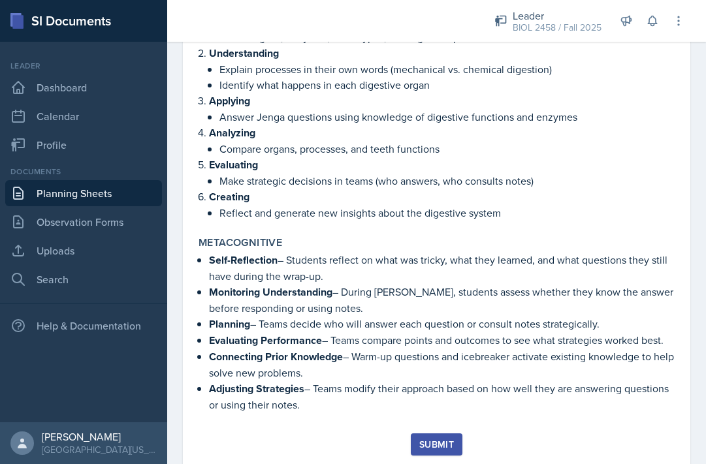
click at [443, 439] on div "Submit" at bounding box center [436, 444] width 35 height 10
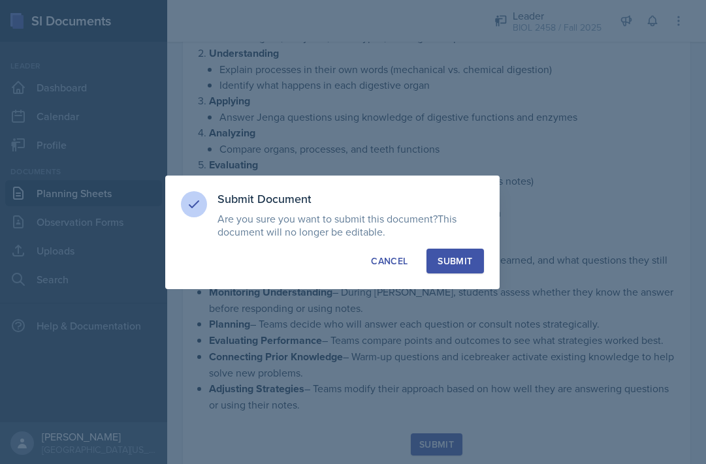
click at [467, 263] on div "Submit" at bounding box center [454, 261] width 35 height 13
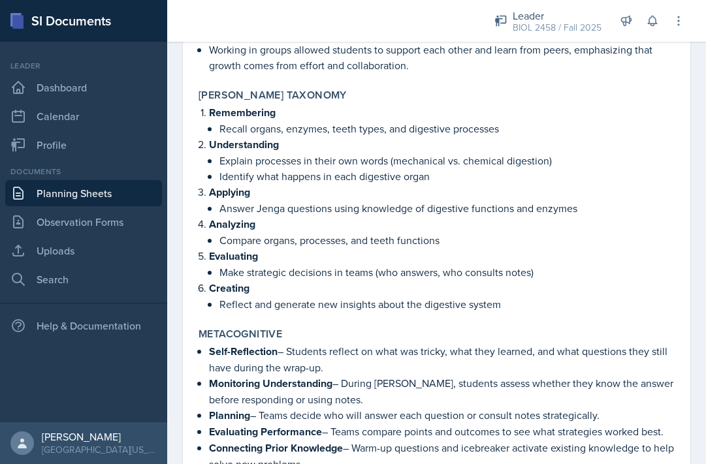
scroll to position [2185, 0]
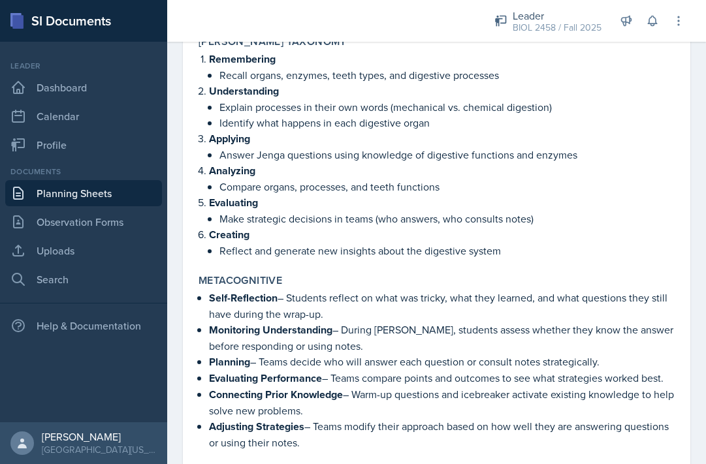
click at [54, 198] on link "Planning Sheets" at bounding box center [83, 193] width 157 height 26
